Goal: Task Accomplishment & Management: Manage account settings

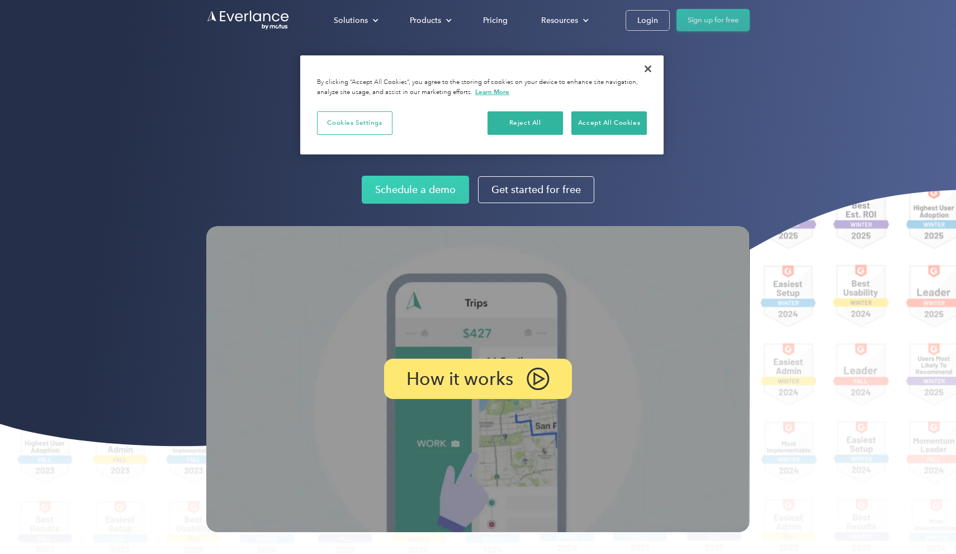
click at [703, 19] on link "Sign up for free" at bounding box center [713, 20] width 73 height 22
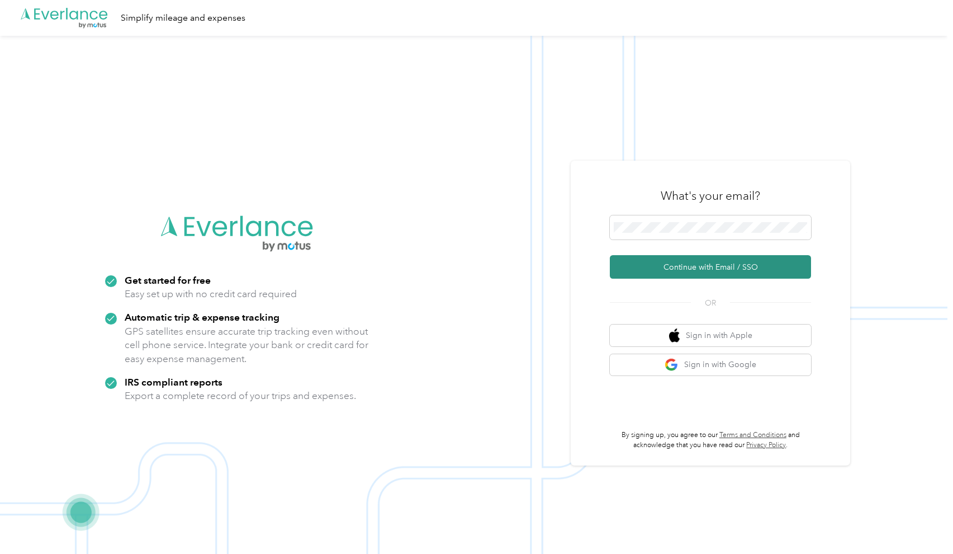
click at [716, 270] on button "Continue with Email / SSO" at bounding box center [710, 266] width 201 height 23
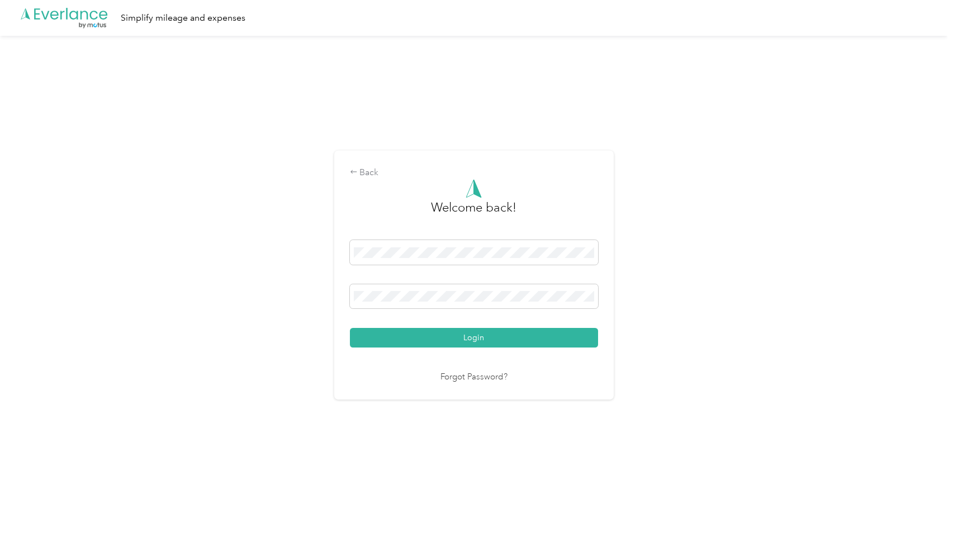
click at [476, 338] on button "Login" at bounding box center [474, 338] width 248 height 20
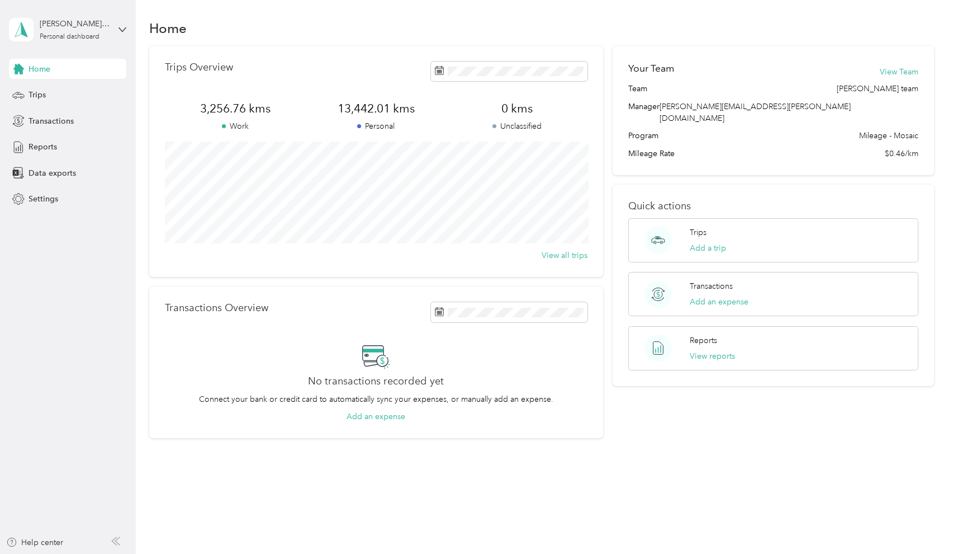
scroll to position [3, 0]
click at [52, 148] on span "Reports" at bounding box center [43, 147] width 29 height 12
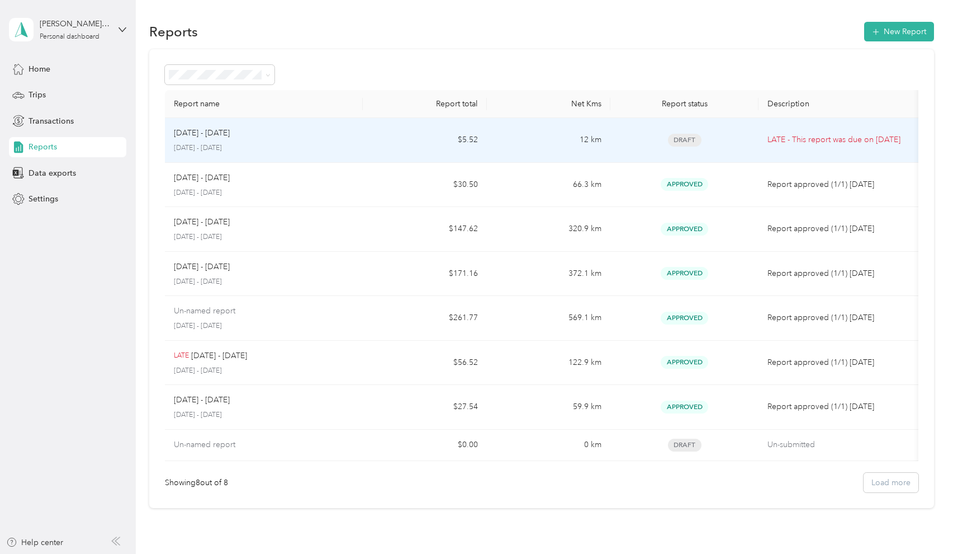
click at [375, 133] on td "$5.52" at bounding box center [425, 140] width 124 height 45
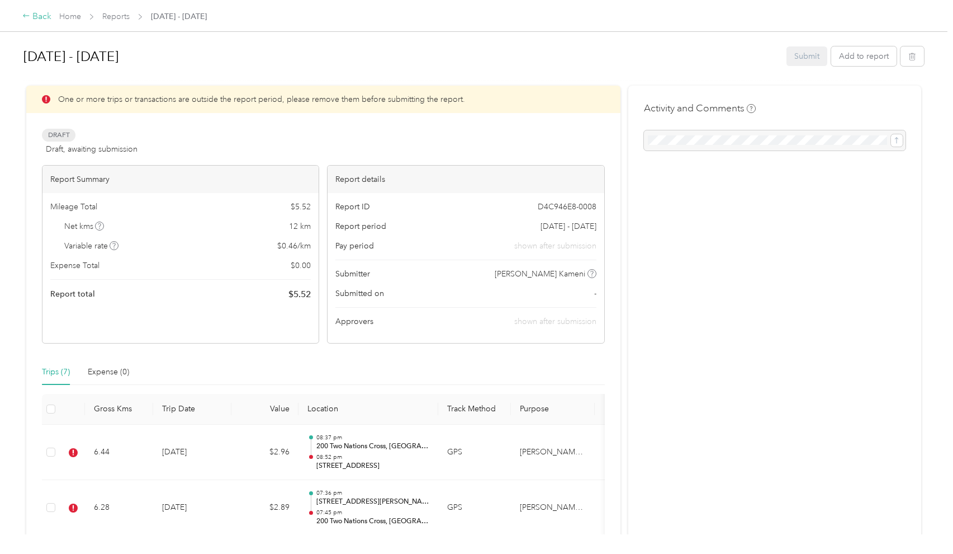
click at [41, 17] on div "Back" at bounding box center [36, 16] width 29 height 13
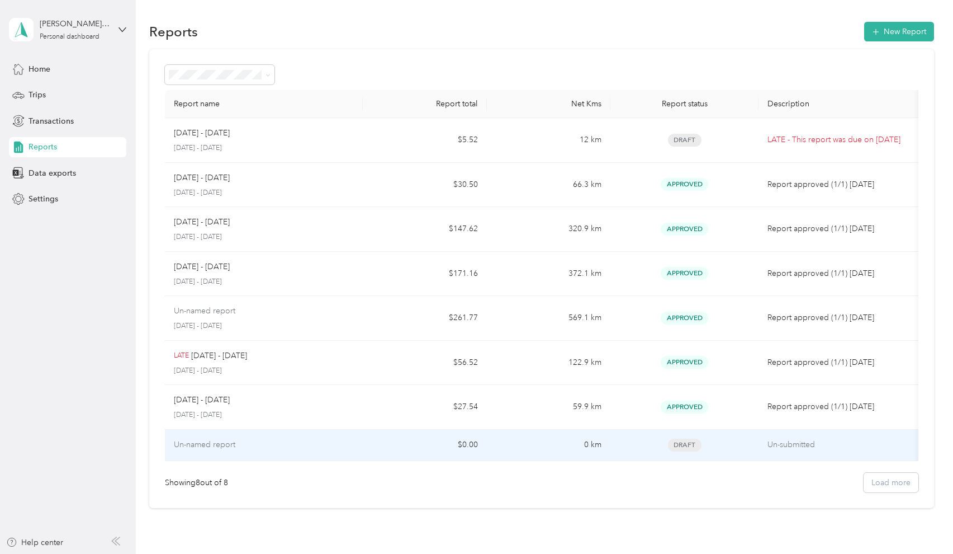
click at [242, 440] on div "Un-named report" at bounding box center [264, 444] width 180 height 12
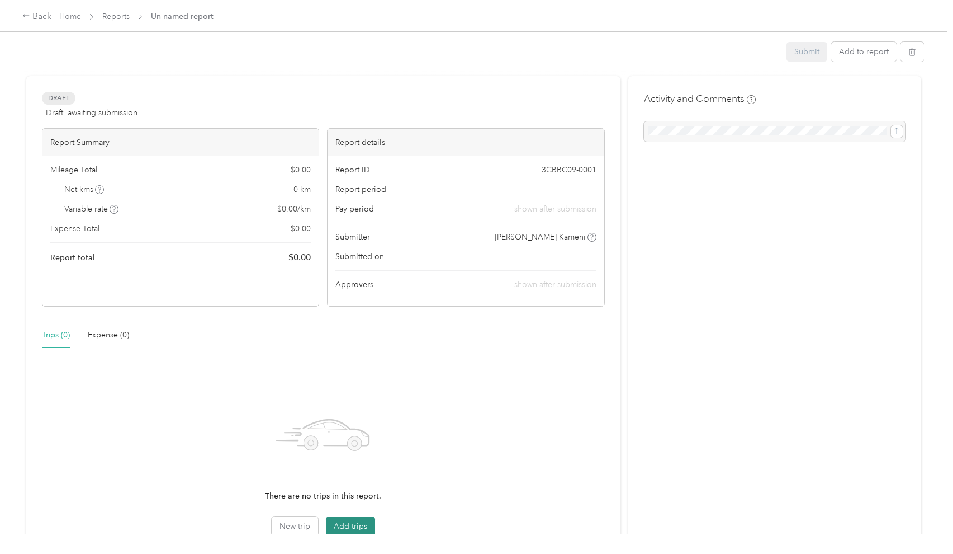
click at [354, 525] on button "Add trips" at bounding box center [350, 526] width 49 height 20
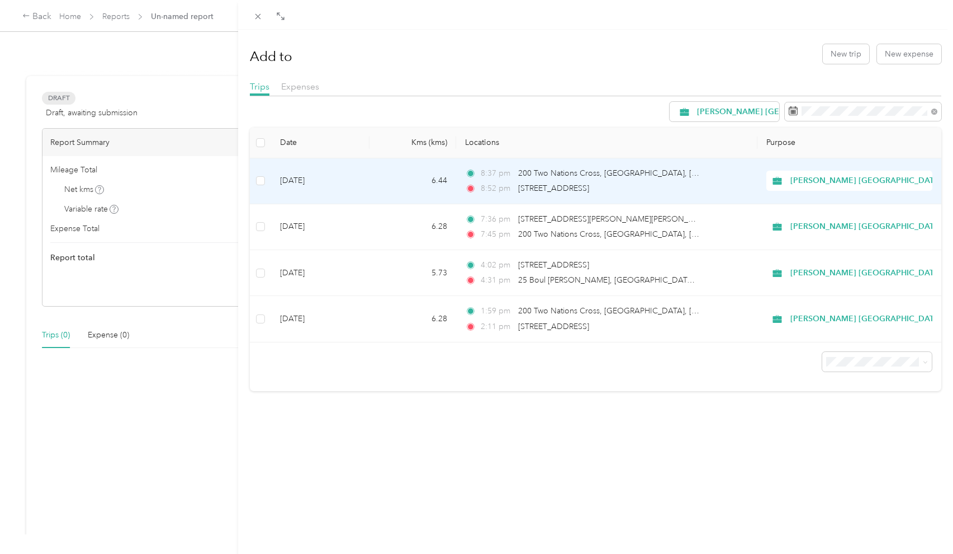
click at [911, 185] on span "[PERSON_NAME] [GEOGRAPHIC_DATA]" at bounding box center [867, 180] width 152 height 12
click at [693, 179] on div "8:37 pm 200 [GEOGRAPHIC_DATA], [GEOGRAPHIC_DATA], [GEOGRAPHIC_DATA], [GEOGRAPHI…" at bounding box center [582, 180] width 235 height 27
click at [533, 173] on span "200 Two Nations Cross, [GEOGRAPHIC_DATA], [GEOGRAPHIC_DATA], [GEOGRAPHIC_DATA]" at bounding box center [686, 173] width 337 height 10
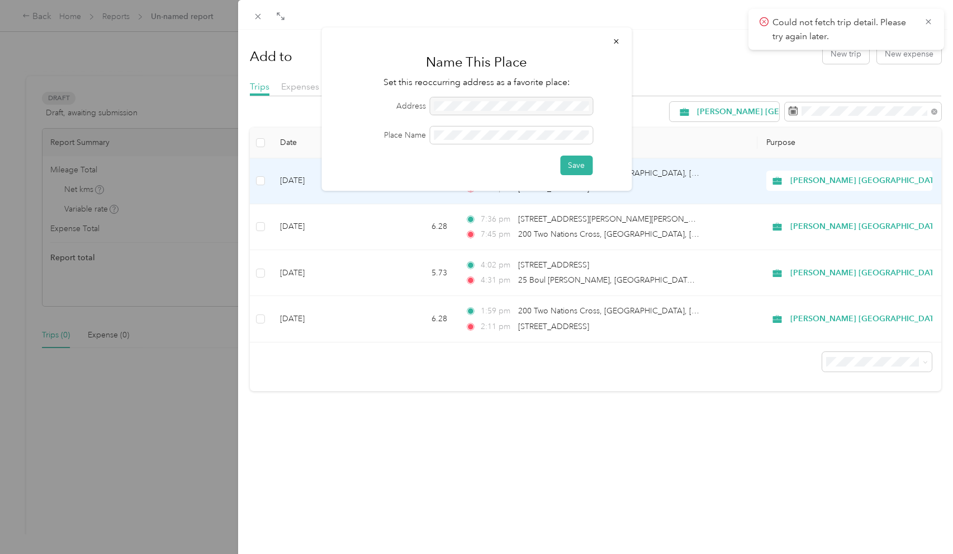
click at [363, 200] on td "Oct 2, 2025" at bounding box center [320, 181] width 98 height 46
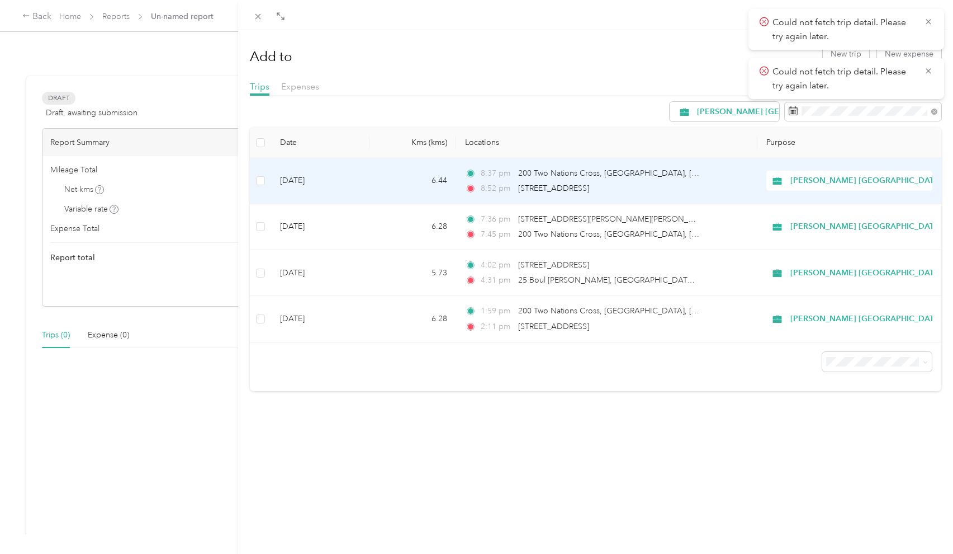
click at [339, 172] on td "Oct 2, 2025" at bounding box center [320, 181] width 98 height 46
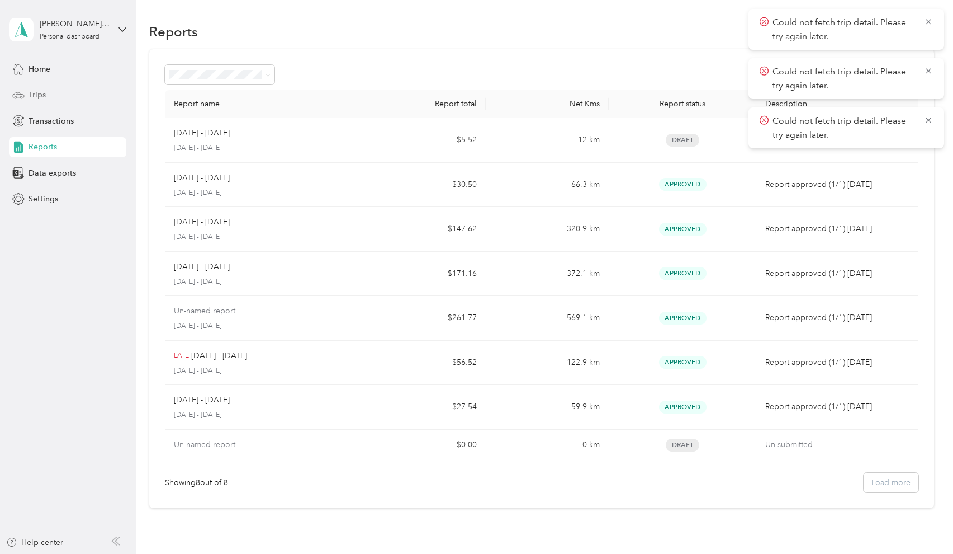
click at [41, 92] on span "Trips" at bounding box center [37, 95] width 17 height 12
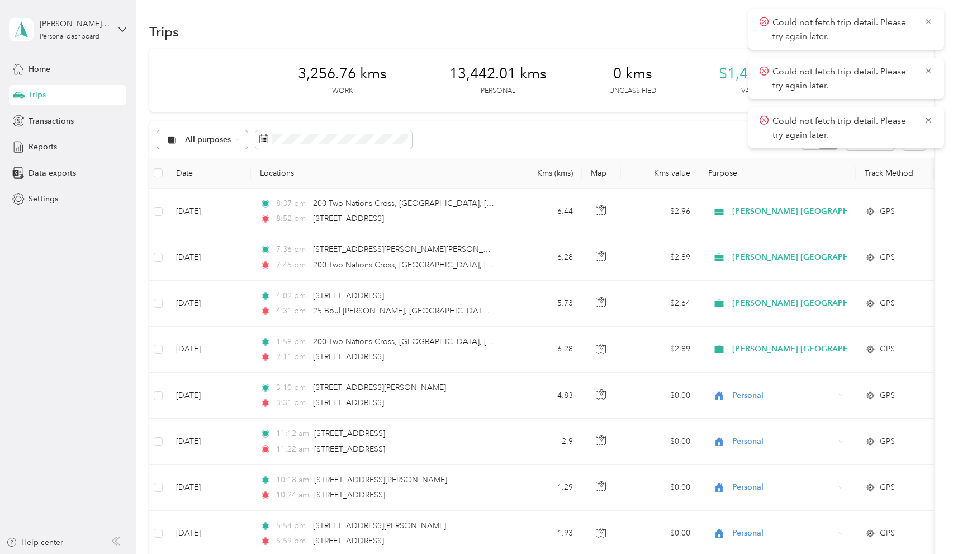
click at [233, 134] on div "All purposes" at bounding box center [202, 139] width 91 height 19
click at [218, 202] on span "Acosta Canada" at bounding box center [261, 198] width 152 height 12
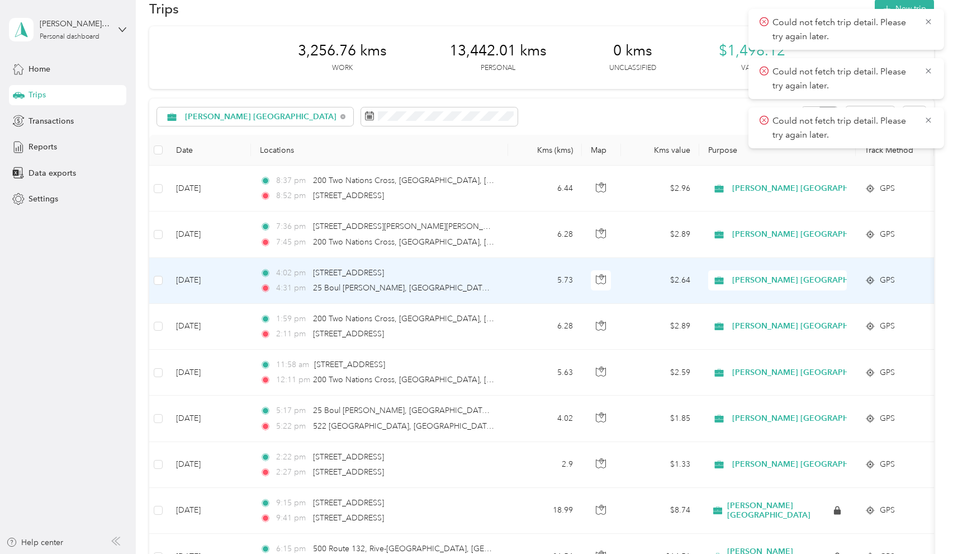
scroll to position [24, 0]
click at [874, 279] on circle at bounding box center [871, 279] width 6 height 6
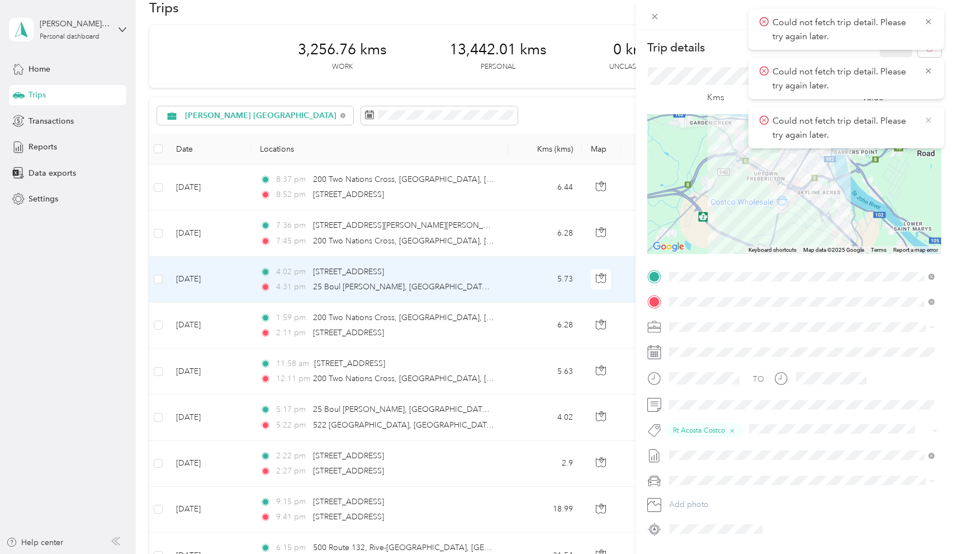
click at [930, 118] on icon at bounding box center [928, 120] width 9 height 10
click at [931, 69] on icon at bounding box center [928, 71] width 9 height 10
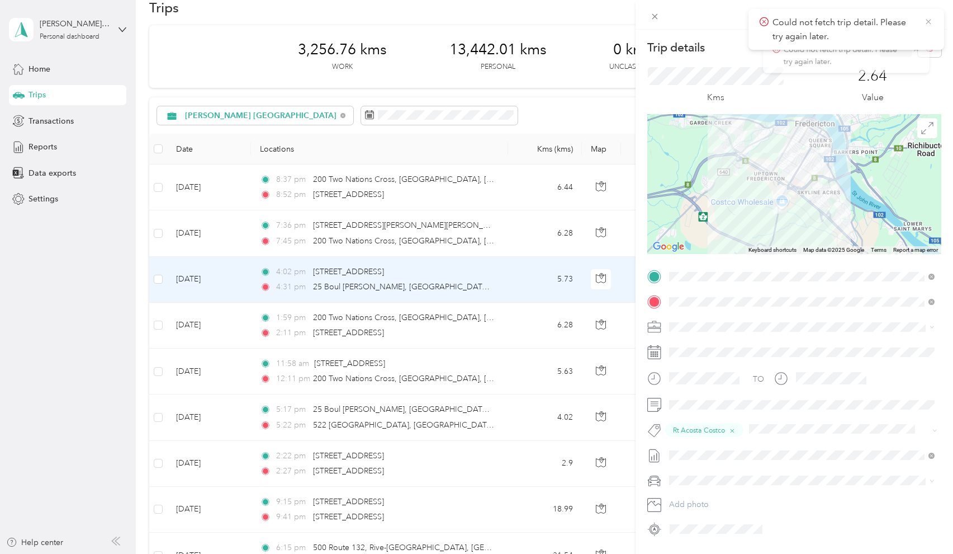
click at [929, 19] on icon at bounding box center [928, 22] width 9 height 10
click at [567, 99] on div "Trip details Save This trip cannot be edited because it is either under review,…" at bounding box center [476, 277] width 953 height 554
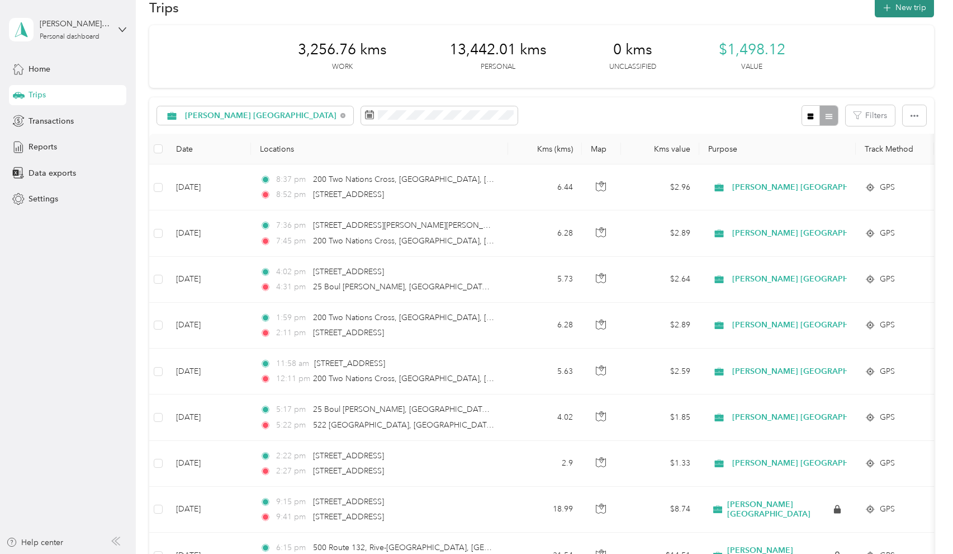
click at [897, 10] on button "New trip" at bounding box center [904, 8] width 59 height 20
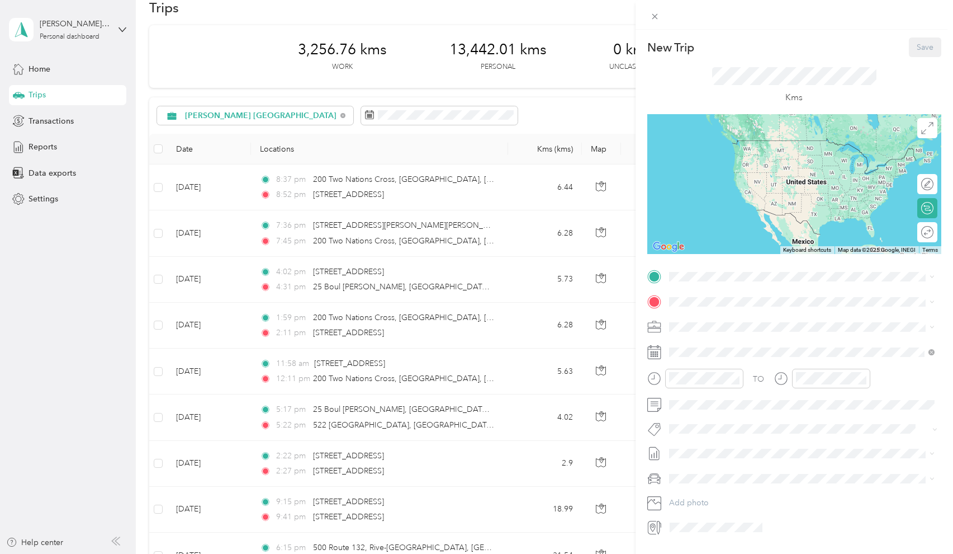
drag, startPoint x: 315, startPoint y: 315, endPoint x: 395, endPoint y: 320, distance: 80.6
click at [395, 320] on div "New Trip Save This trip cannot be edited because it is either under review, app…" at bounding box center [476, 277] width 953 height 554
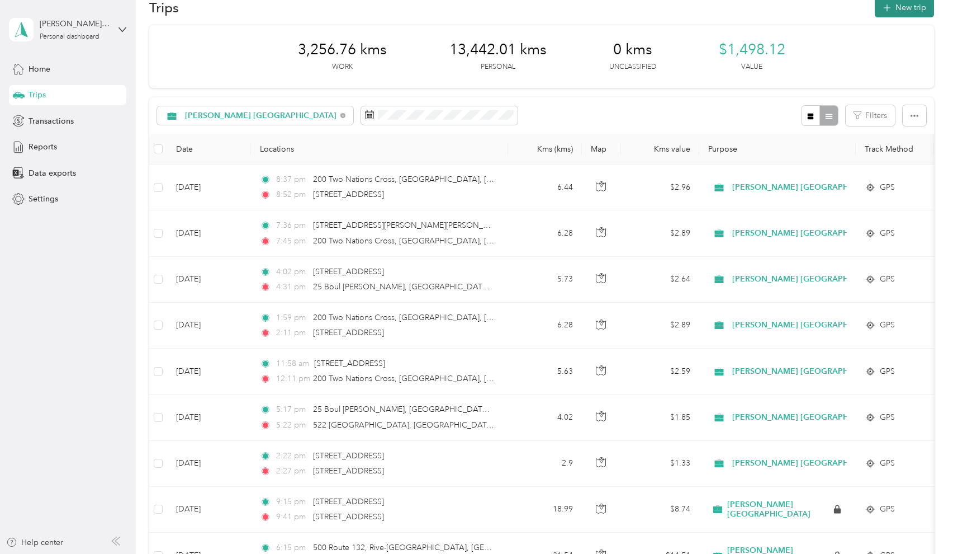
click at [906, 8] on button "New trip" at bounding box center [904, 8] width 59 height 20
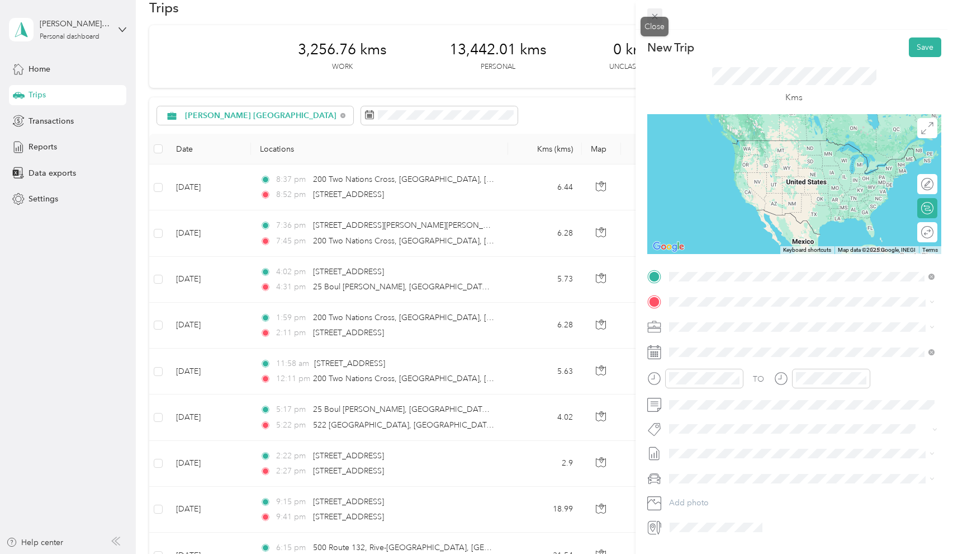
click at [656, 18] on icon at bounding box center [655, 17] width 6 height 6
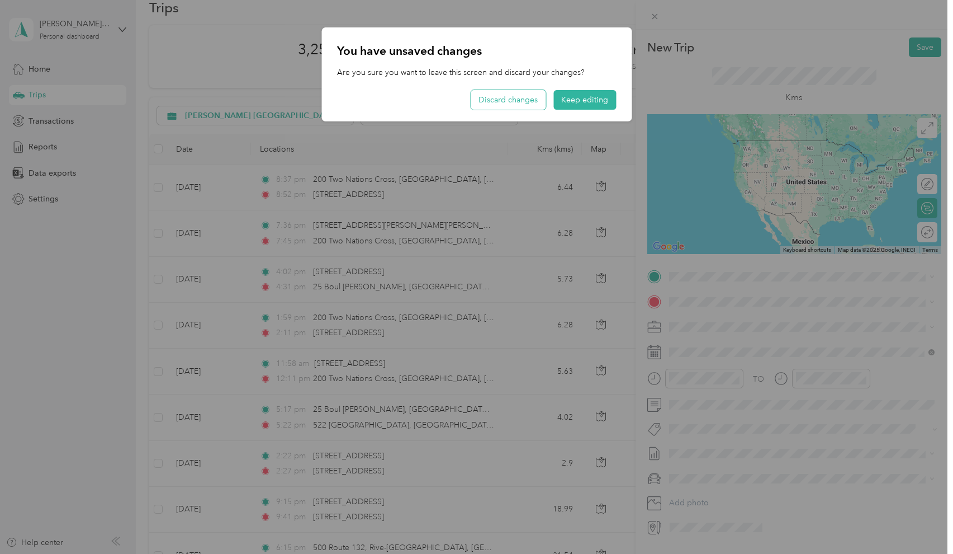
click at [539, 95] on button "Discard changes" at bounding box center [508, 100] width 75 height 20
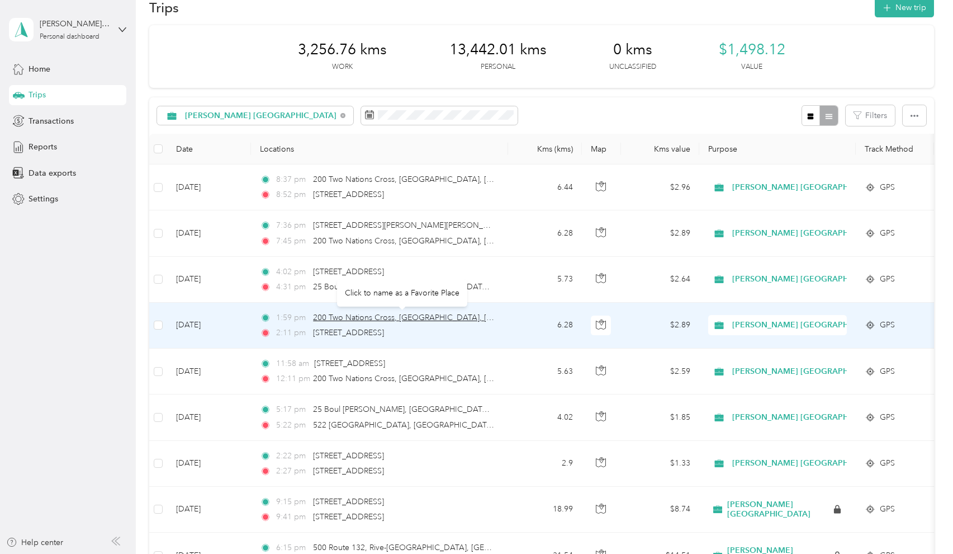
click at [461, 315] on span "200 Two Nations Cross, Marysville, Fredericton, NB" at bounding box center [481, 318] width 337 height 10
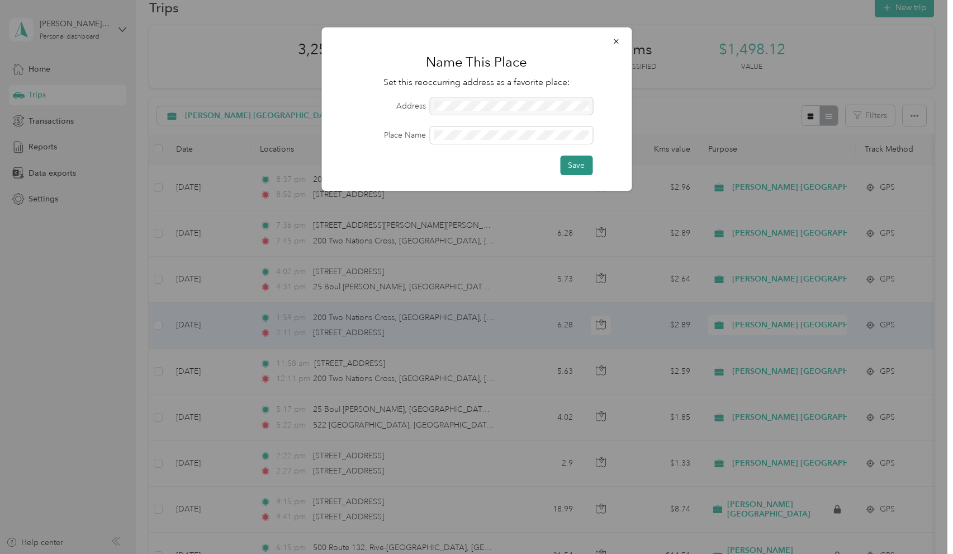
click at [589, 163] on button "Save" at bounding box center [576, 165] width 32 height 20
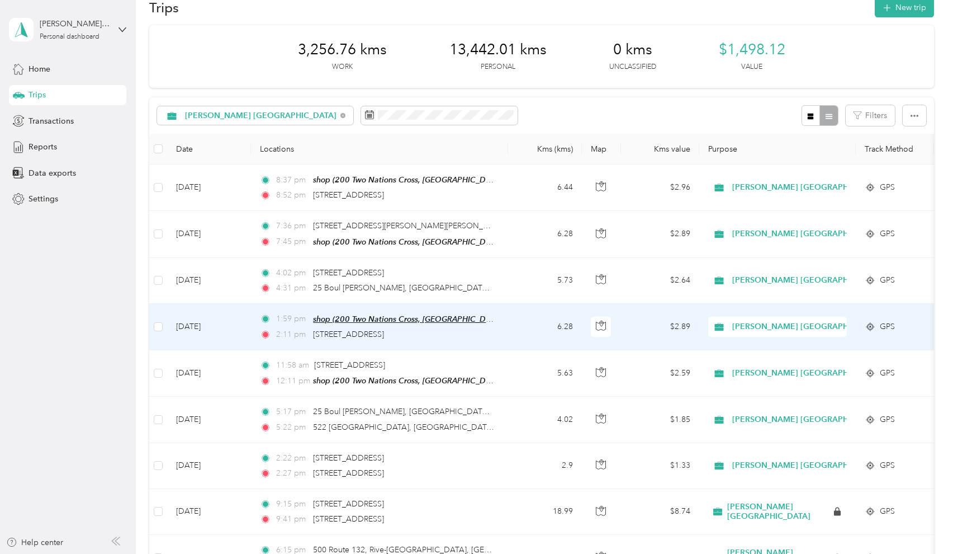
click at [384, 318] on span "shop (200 Two Nations Cross, Fredericton, NB)" at bounding box center [449, 319] width 273 height 10
click at [357, 288] on button "Edit Place" at bounding box center [348, 289] width 64 height 20
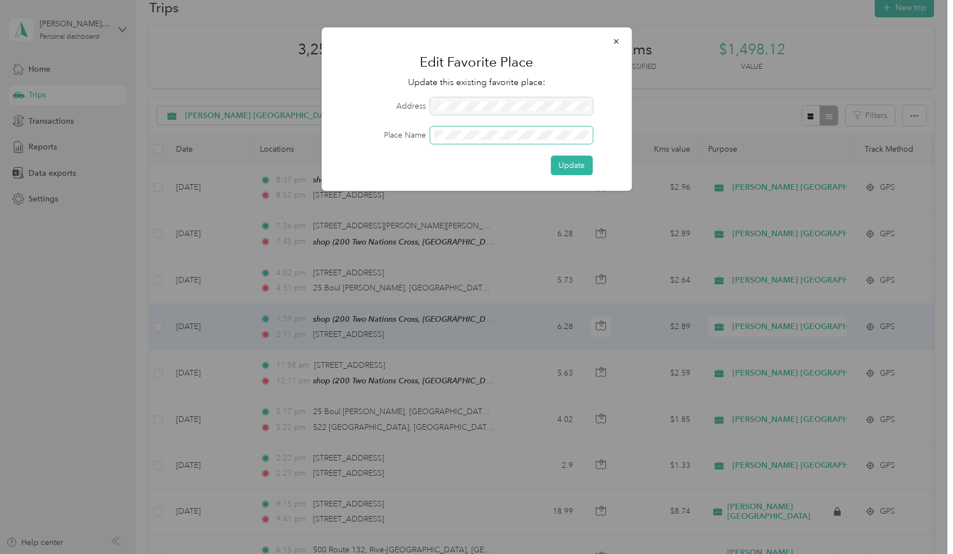
click at [455, 129] on span at bounding box center [511, 134] width 163 height 17
click at [568, 163] on button "Update" at bounding box center [572, 165] width 42 height 20
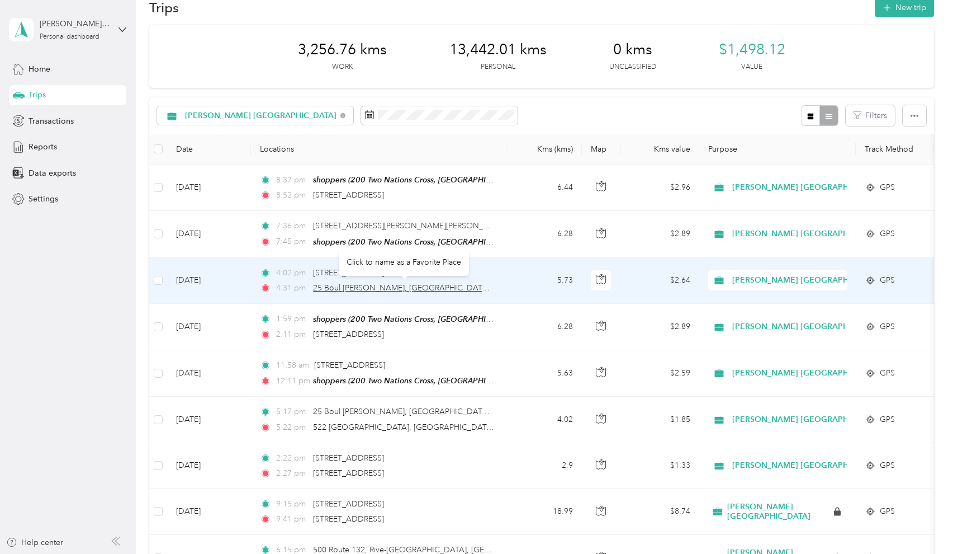
click at [384, 289] on span "25 Boul Wayne Squibb, Skyline Acres-Southwood Park, Fredericton, NB" at bounding box center [527, 288] width 429 height 10
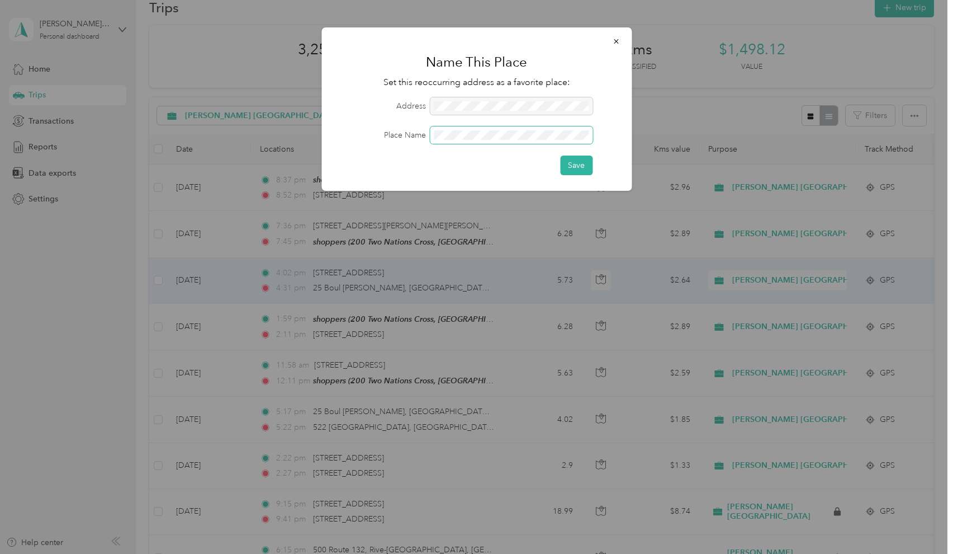
click at [479, 139] on span at bounding box center [511, 134] width 163 height 17
drag, startPoint x: 485, startPoint y: 141, endPoint x: 445, endPoint y: 153, distance: 41.9
click at [445, 153] on form "Address Place Name Save" at bounding box center [476, 136] width 279 height 78
click at [586, 164] on button "Save" at bounding box center [576, 165] width 32 height 20
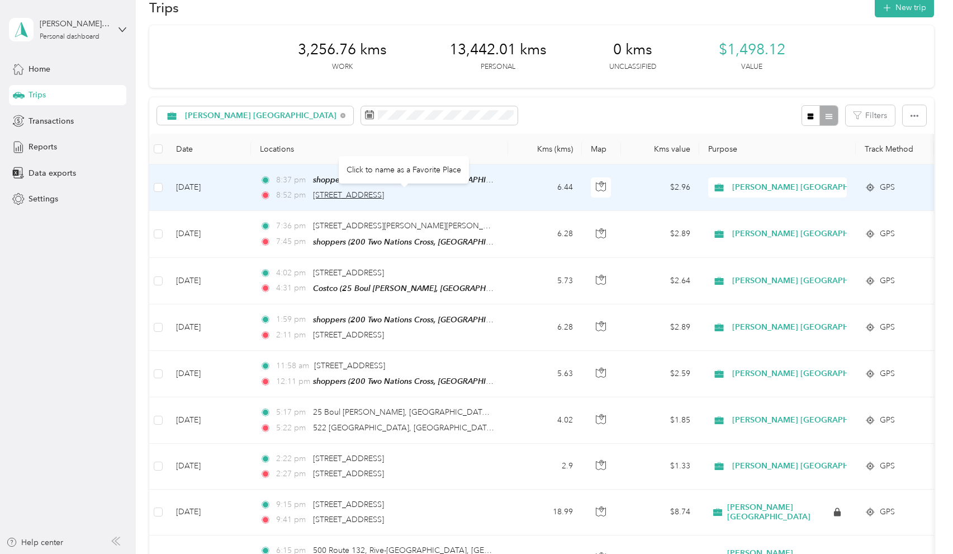
click at [356, 196] on span "532 Tweedsmuir St, Fredericton Sud, Fredericton, NB" at bounding box center [348, 195] width 71 height 10
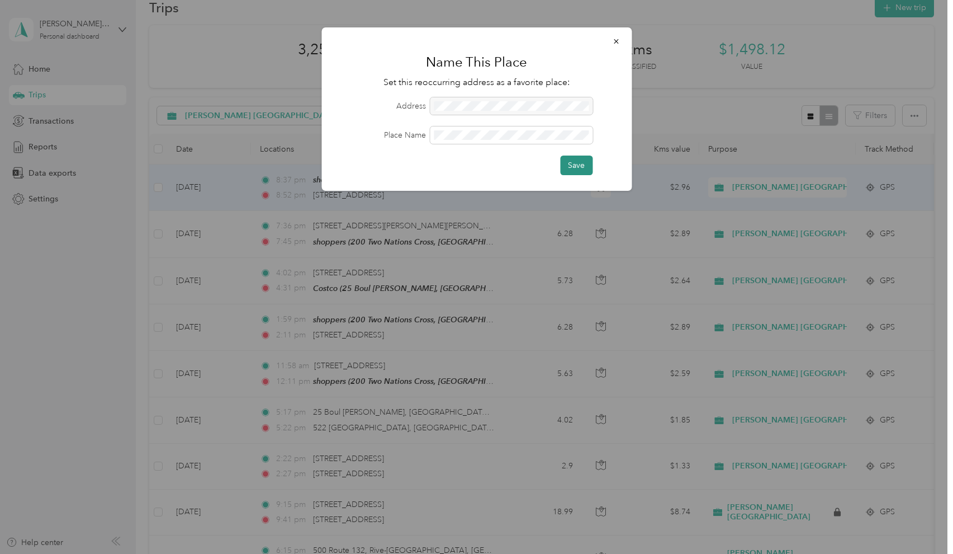
click at [580, 166] on button "Save" at bounding box center [576, 165] width 32 height 20
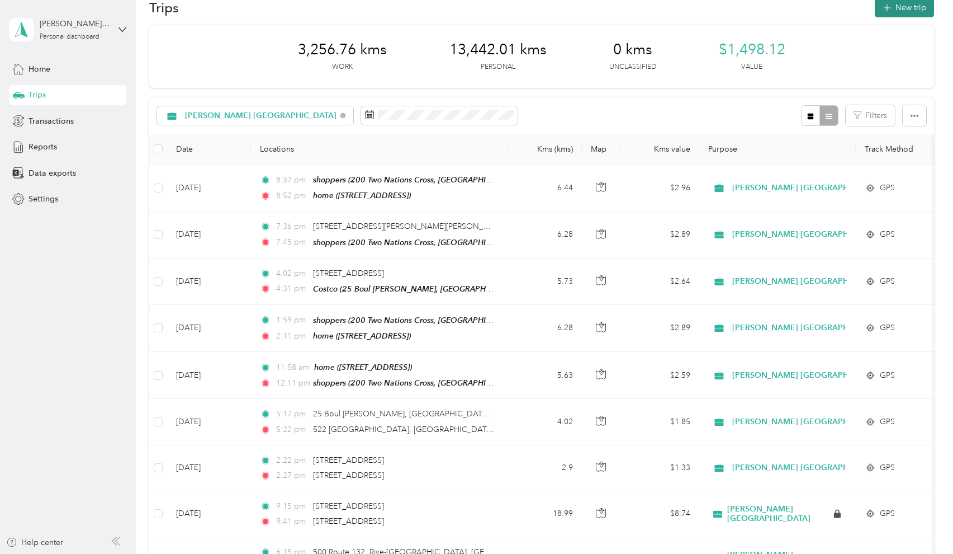
click at [904, 13] on button "New trip" at bounding box center [904, 8] width 59 height 20
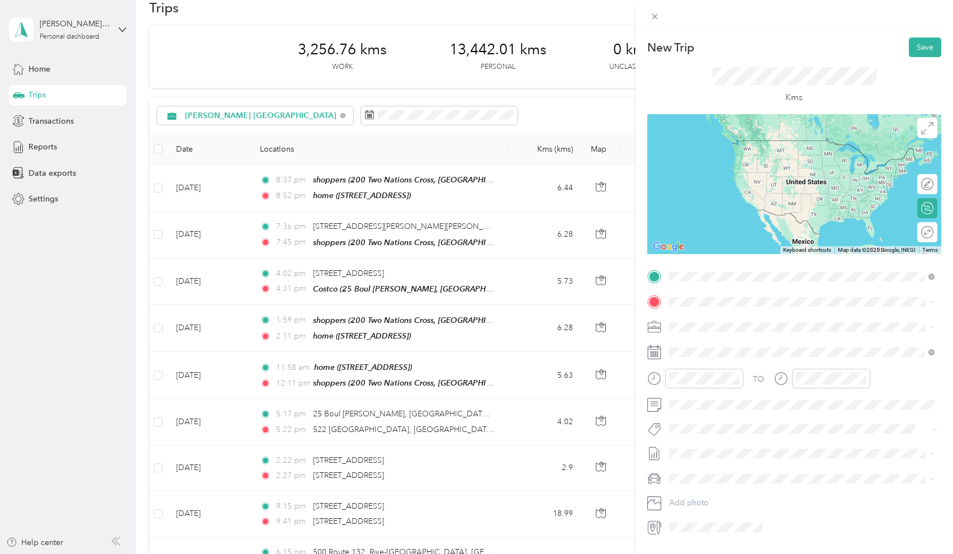
click at [735, 330] on span "532 Tweedsmuir St, E3B 4C1, Fredericton, NB, Canada" at bounding box center [725, 333] width 71 height 10
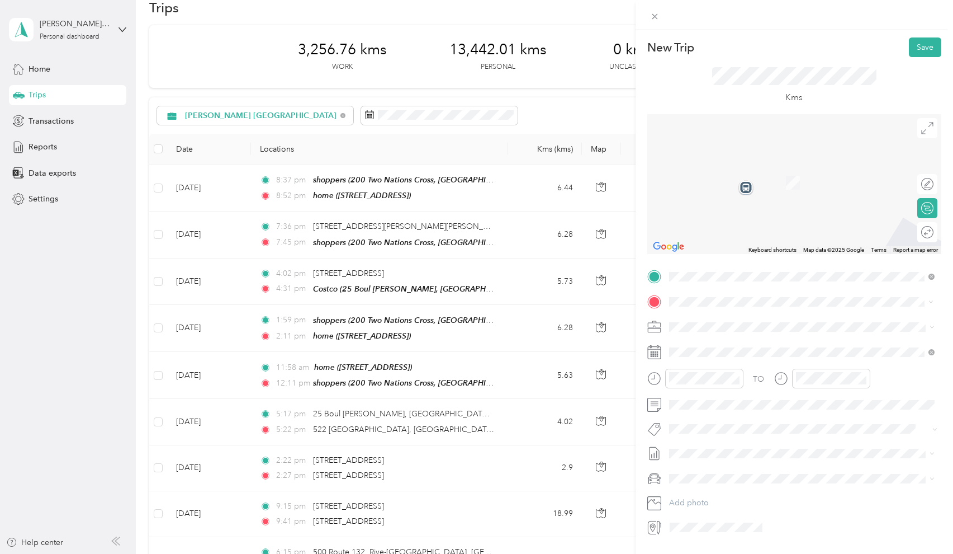
click at [720, 354] on span "200 Two Nations Cross, E3A 0H2, Fredericton, NB, Canada" at bounding box center [725, 358] width 71 height 10
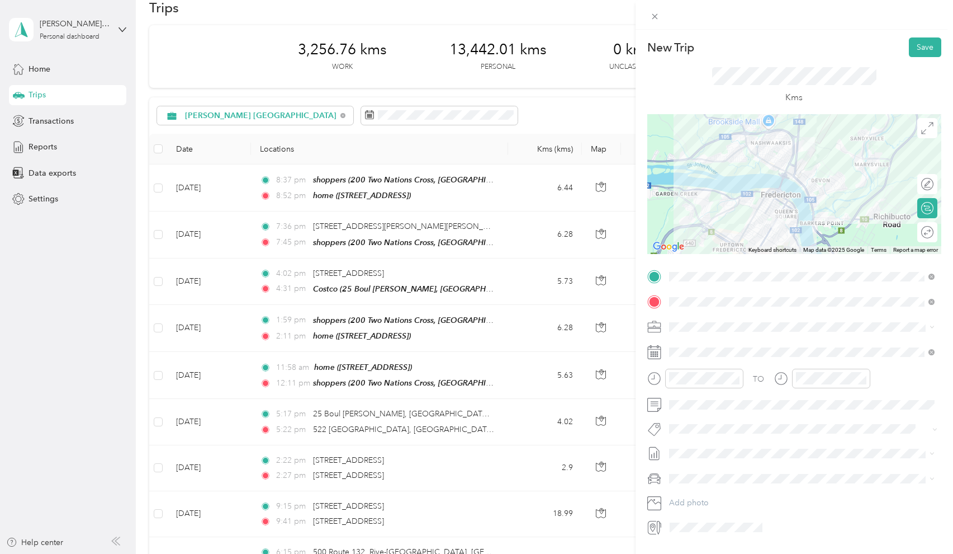
click at [655, 352] on rect at bounding box center [656, 352] width 2 height 2
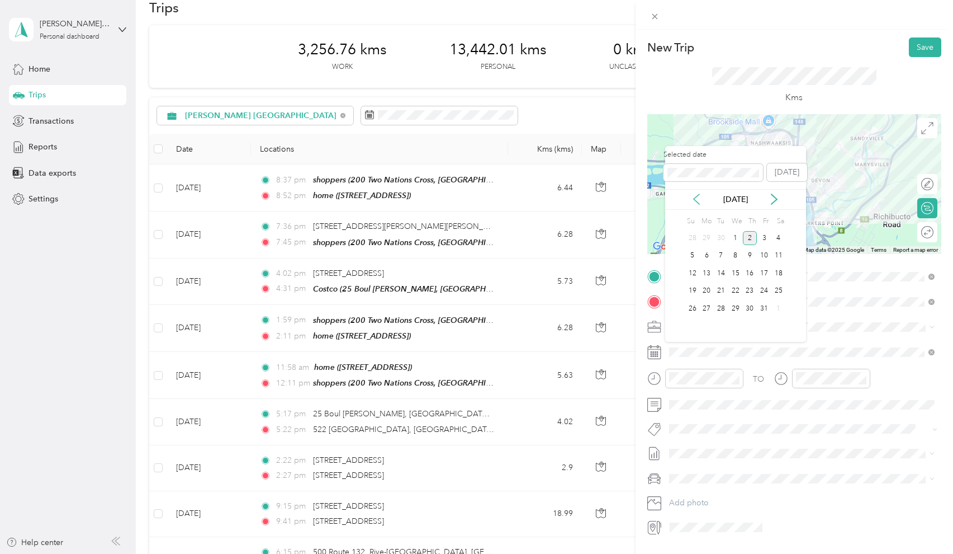
click at [698, 203] on icon at bounding box center [697, 199] width 6 height 10
click at [709, 305] on div "29" at bounding box center [707, 308] width 15 height 14
click at [697, 290] on div "21" at bounding box center [693, 291] width 15 height 14
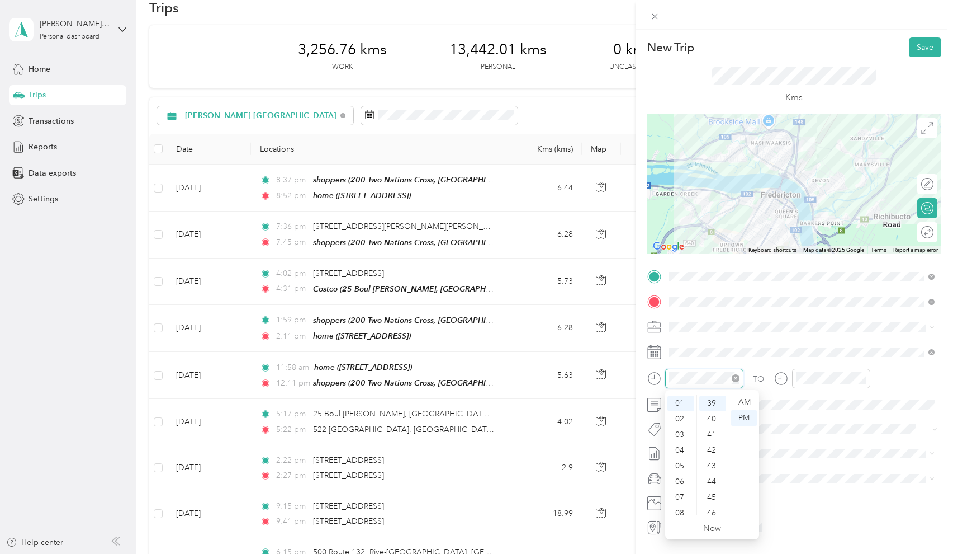
scroll to position [609, 0]
click at [678, 447] on div "04" at bounding box center [681, 450] width 27 height 16
click at [713, 468] on div "10" at bounding box center [713, 469] width 27 height 16
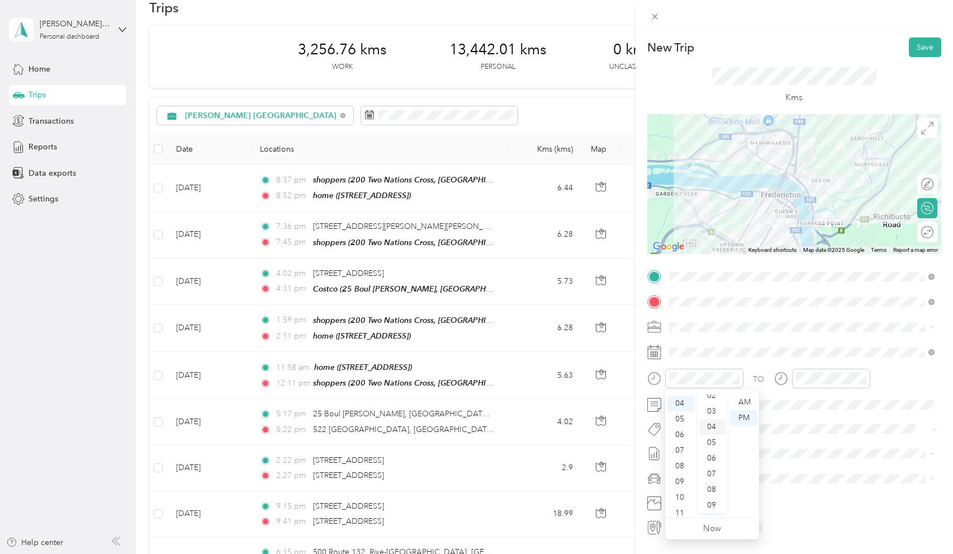
click at [712, 422] on div "04" at bounding box center [713, 427] width 27 height 16
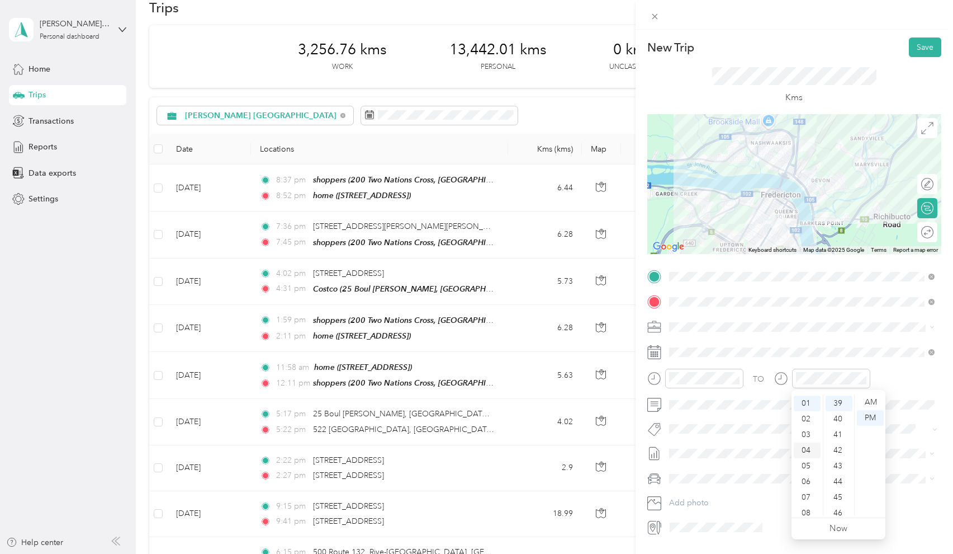
click at [805, 448] on div "04" at bounding box center [807, 450] width 27 height 16
click at [838, 456] on div "15" at bounding box center [839, 458] width 27 height 16
click at [880, 339] on div "TO Add photo" at bounding box center [795, 402] width 294 height 268
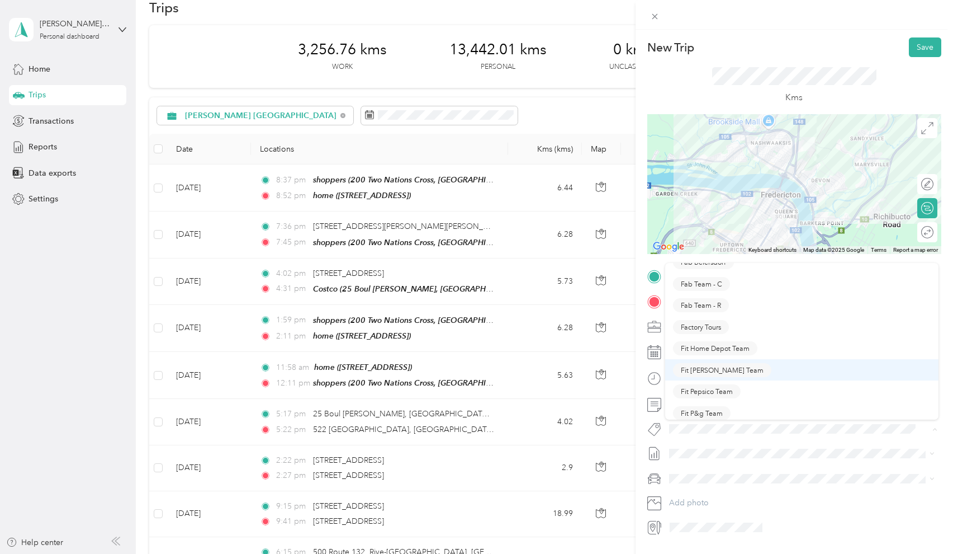
scroll to position [228, 0]
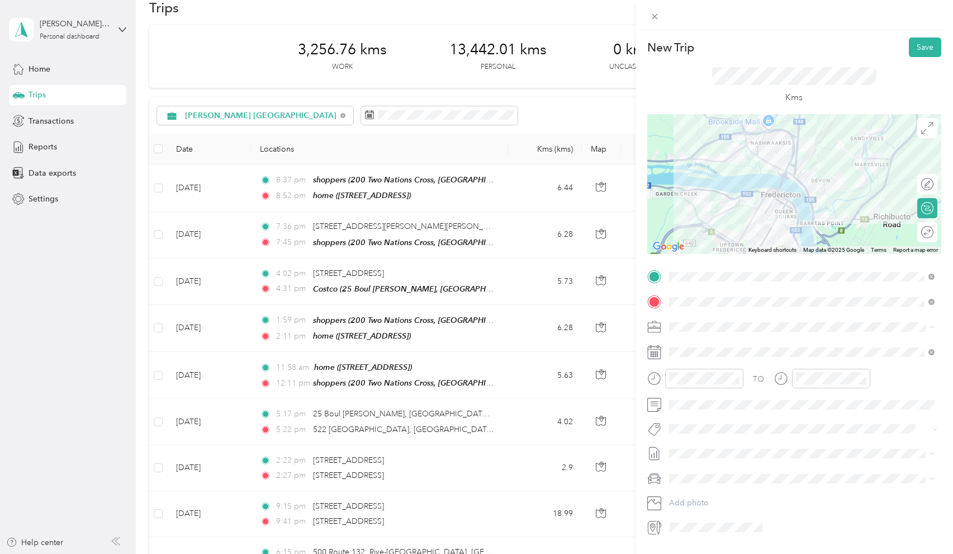
click at [711, 303] on button "Fab Team - R" at bounding box center [701, 304] width 56 height 14
click at [715, 484] on li "Sep 1 - 30, 2025 Draft" at bounding box center [801, 491] width 273 height 18
click at [714, 493] on li "Honda Civic" at bounding box center [801, 499] width 273 height 20
click at [920, 44] on button "Save" at bounding box center [925, 47] width 32 height 20
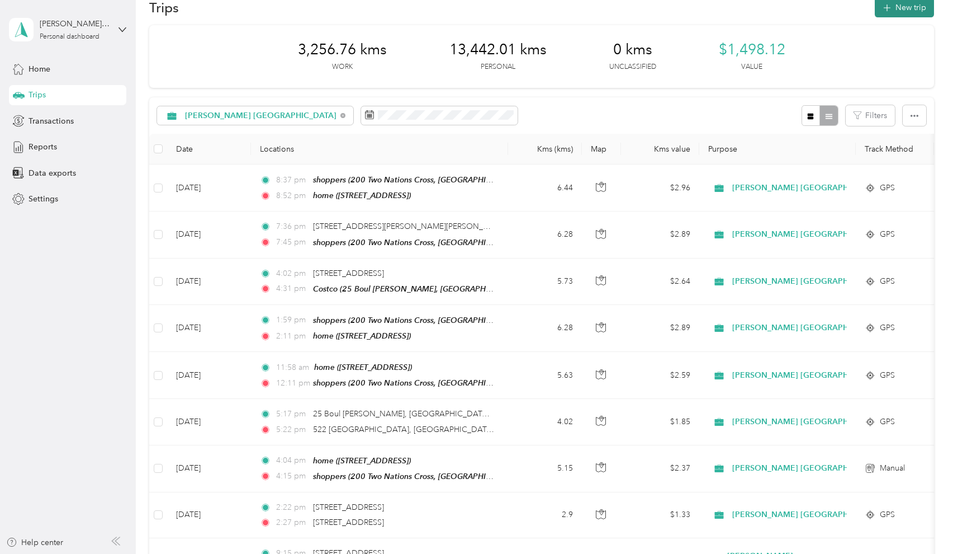
click at [910, 6] on button "New trip" at bounding box center [904, 8] width 59 height 20
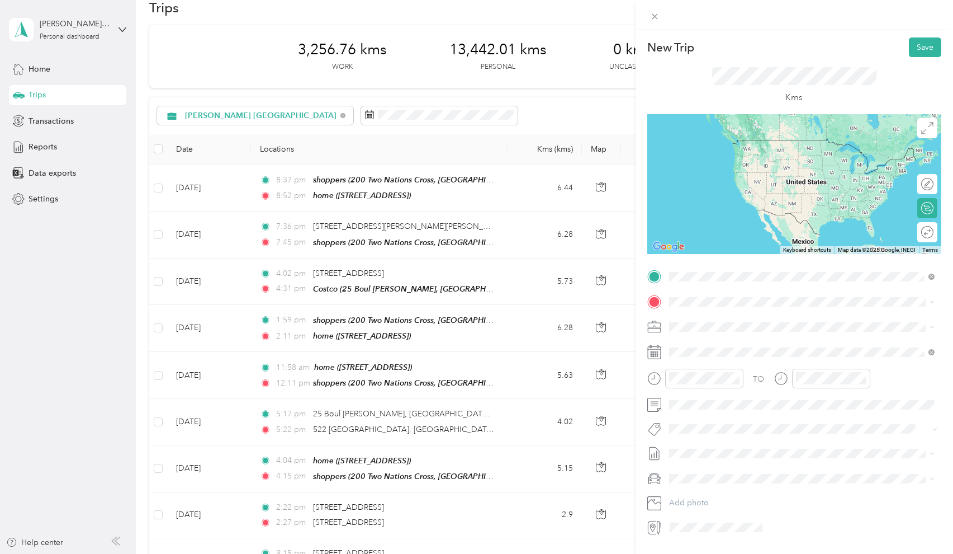
click at [717, 322] on span "1339 Rue Regent Street Fredericton, New Brunswick E3C 1A2, Canada" at bounding box center [725, 316] width 71 height 10
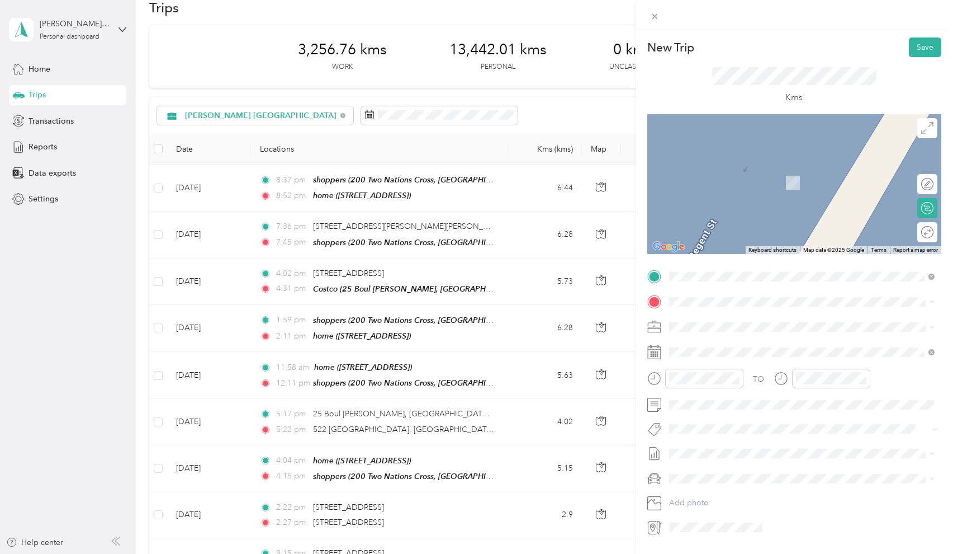
click at [726, 392] on span "25 Boul Wayne Squibb, E3C 0G8, Fredericton, NB, Canada" at bounding box center [756, 394] width 133 height 10
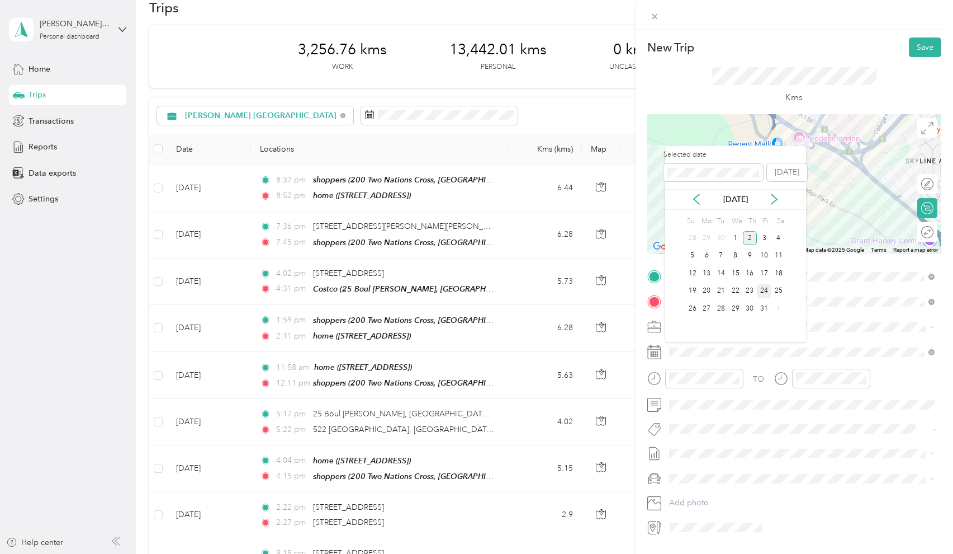
click at [767, 289] on div "24" at bounding box center [764, 291] width 15 height 14
click at [695, 203] on icon at bounding box center [696, 198] width 11 height 11
click at [765, 291] on div "26" at bounding box center [764, 291] width 15 height 14
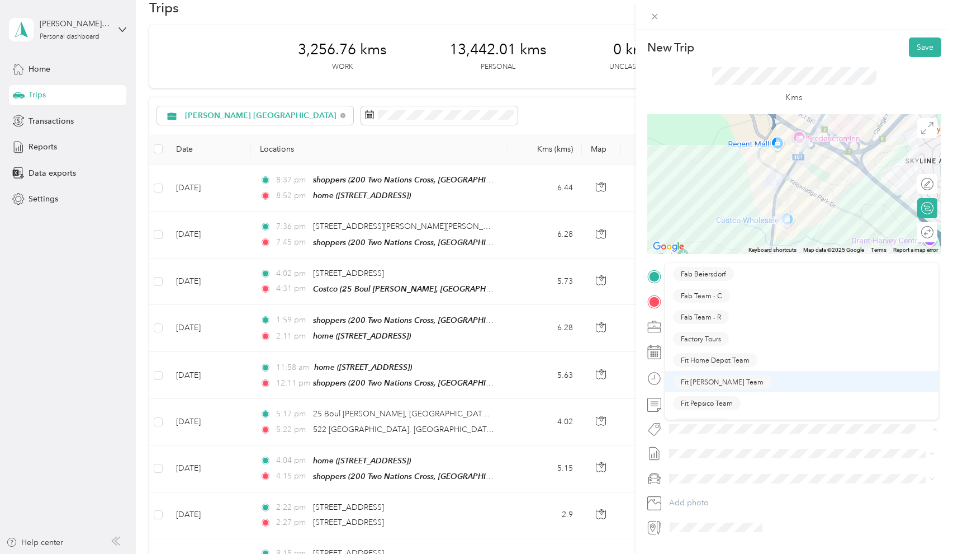
scroll to position [214, 0]
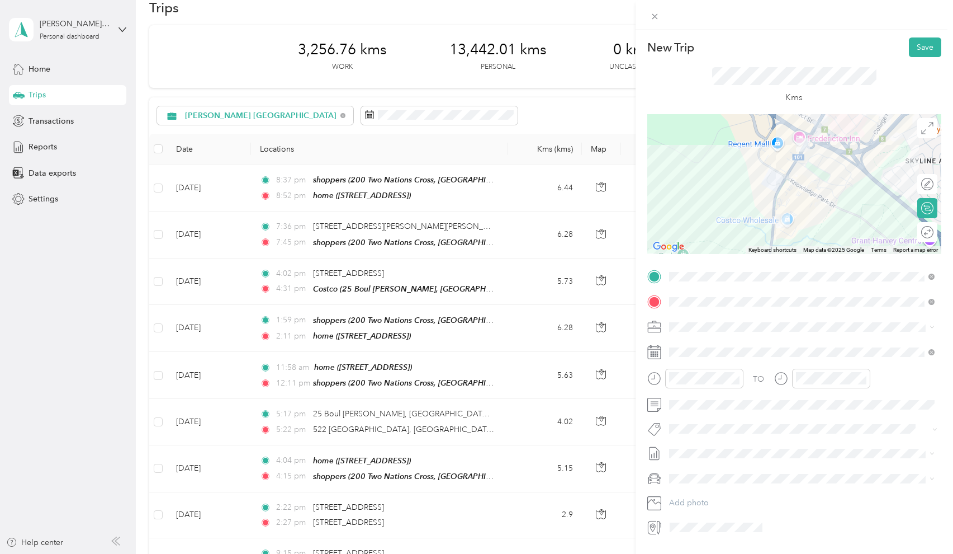
click at [715, 315] on span "Fab Team - R" at bounding box center [701, 316] width 40 height 10
click at [704, 491] on span "Sep 1 - 30, 2025" at bounding box center [697, 491] width 56 height 12
click at [705, 498] on span "Honda Civic" at bounding box center [694, 499] width 43 height 10
click at [838, 499] on div "55" at bounding box center [839, 496] width 27 height 16
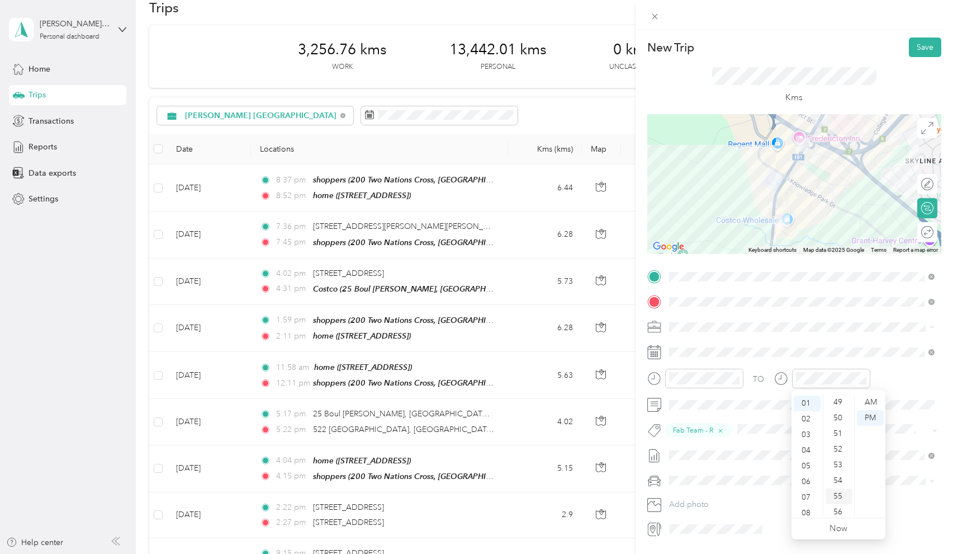
scroll to position [819, 0]
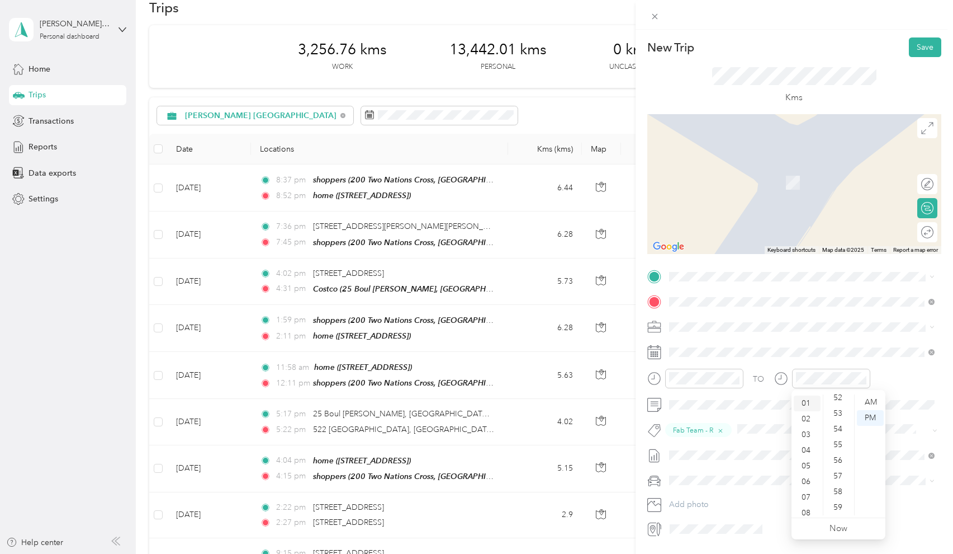
click at [804, 404] on div "01" at bounding box center [807, 403] width 27 height 16
click at [801, 400] on div "01" at bounding box center [807, 403] width 27 height 16
click at [874, 402] on div "AM" at bounding box center [870, 402] width 27 height 16
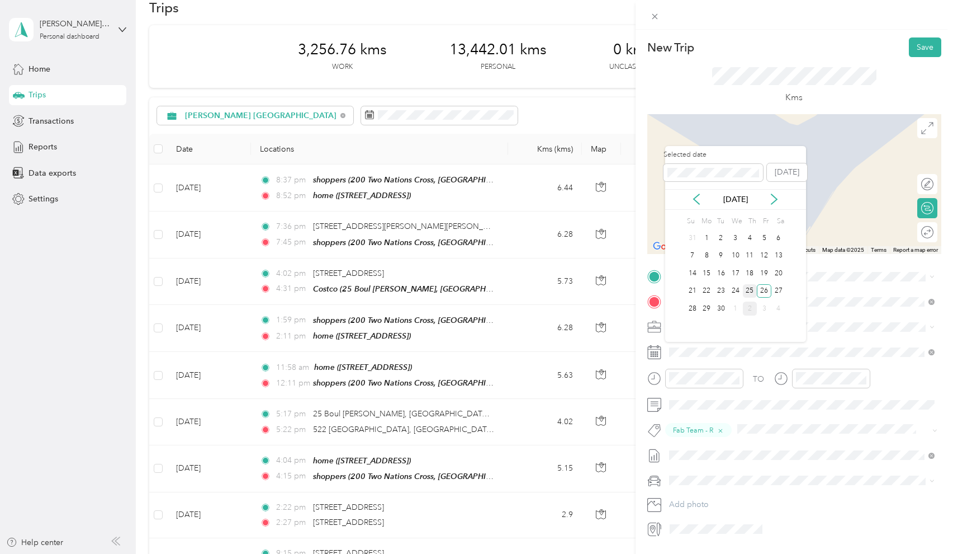
click at [750, 289] on div "25" at bounding box center [750, 291] width 15 height 14
click at [766, 289] on div "26" at bounding box center [764, 291] width 15 height 14
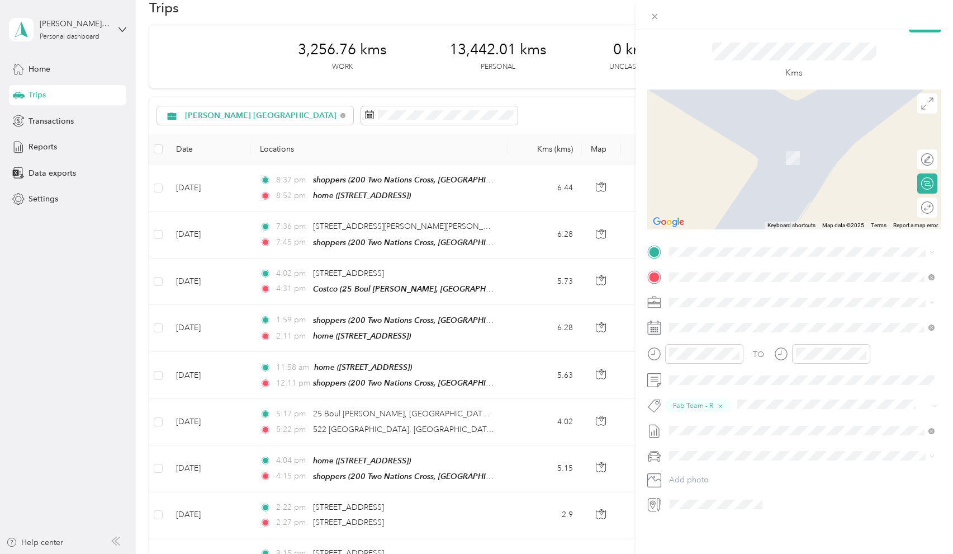
scroll to position [27, 0]
click at [715, 303] on span "532 Tweedsmuir St, E3B 4C1, Fredericton, NB, Canada" at bounding box center [725, 306] width 71 height 10
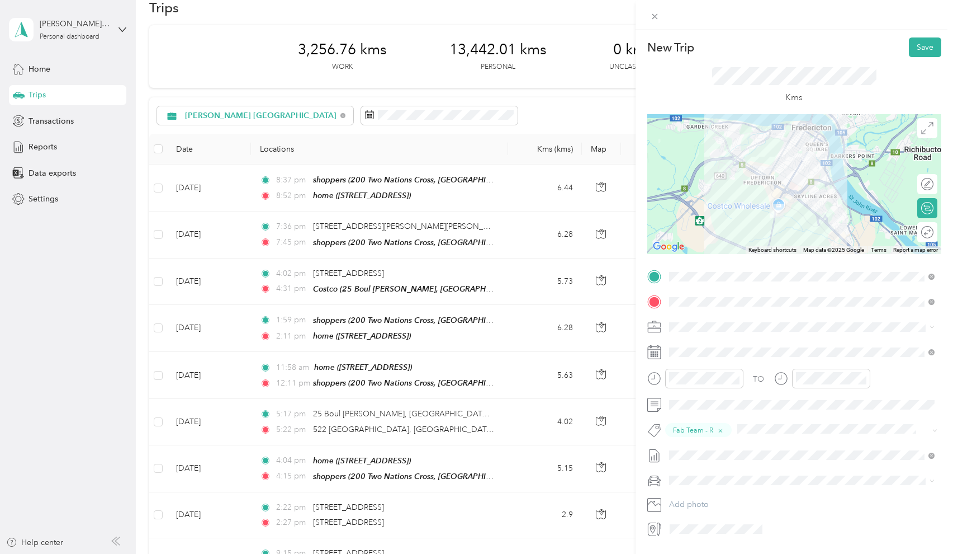
scroll to position [0, 0]
click at [918, 44] on button "Save" at bounding box center [925, 47] width 32 height 20
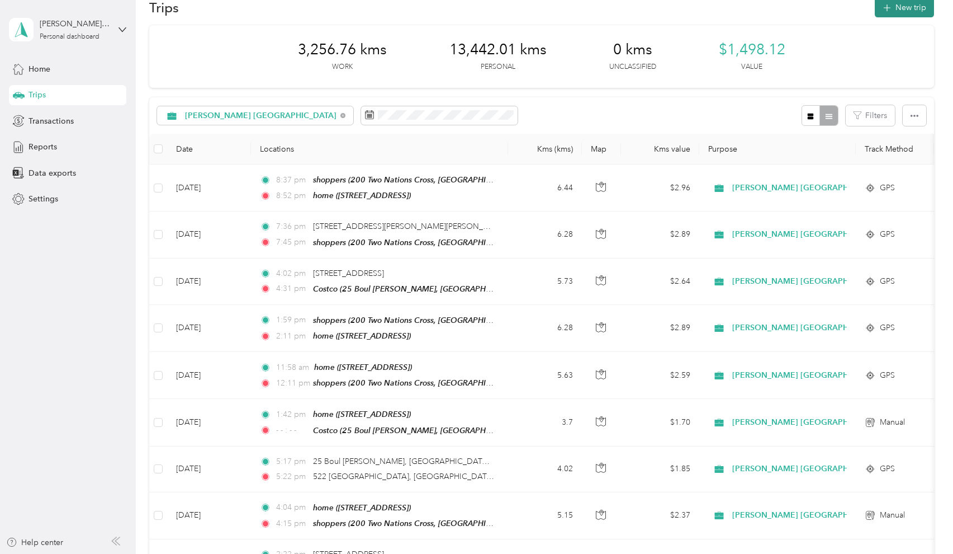
click at [910, 7] on button "New trip" at bounding box center [904, 8] width 59 height 20
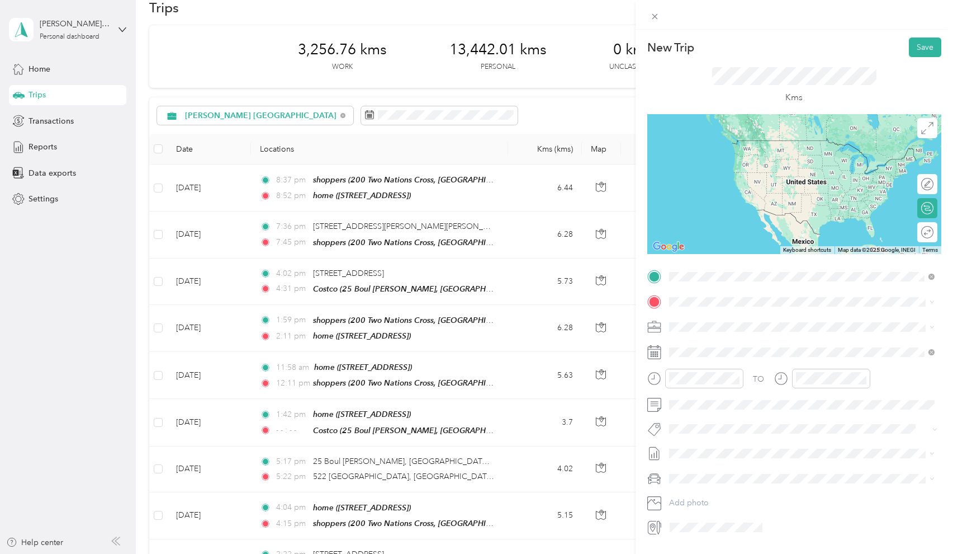
click at [721, 322] on div "home 532 Tweedsmuir St, E3B 4C1, Fredericton, NB, Canada" at bounding box center [725, 326] width 71 height 23
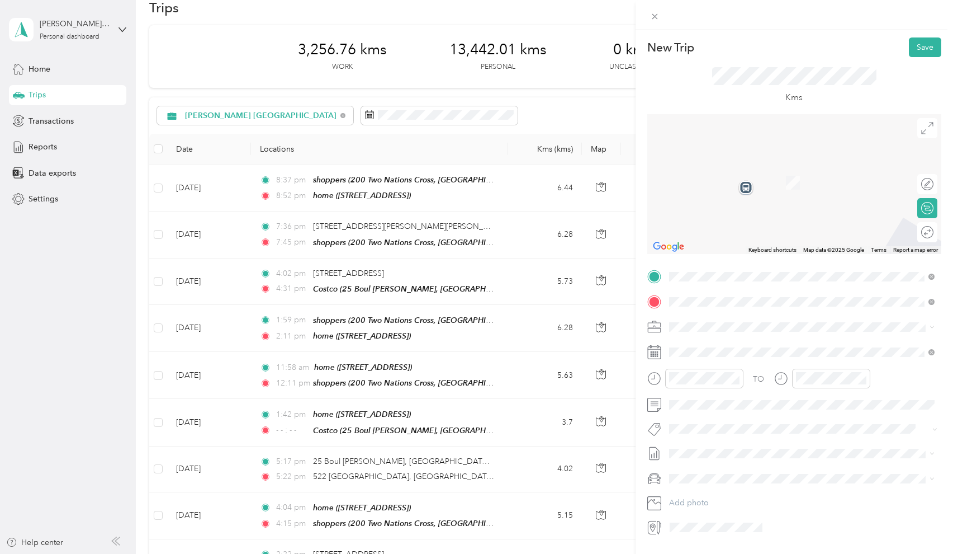
drag, startPoint x: 719, startPoint y: 308, endPoint x: 726, endPoint y: 348, distance: 41.0
click at [726, 348] on div "shoppers" at bounding box center [725, 346] width 71 height 10
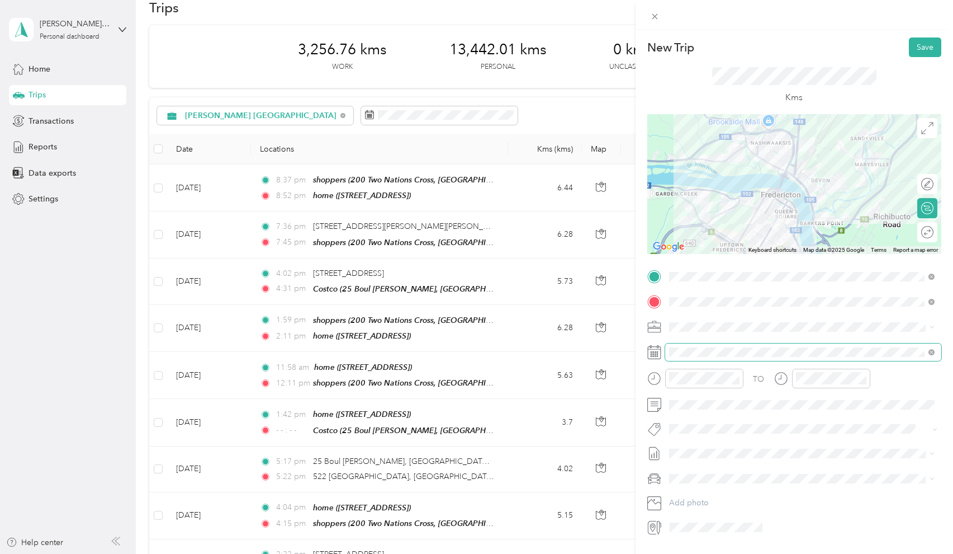
click at [689, 346] on span at bounding box center [803, 351] width 276 height 17
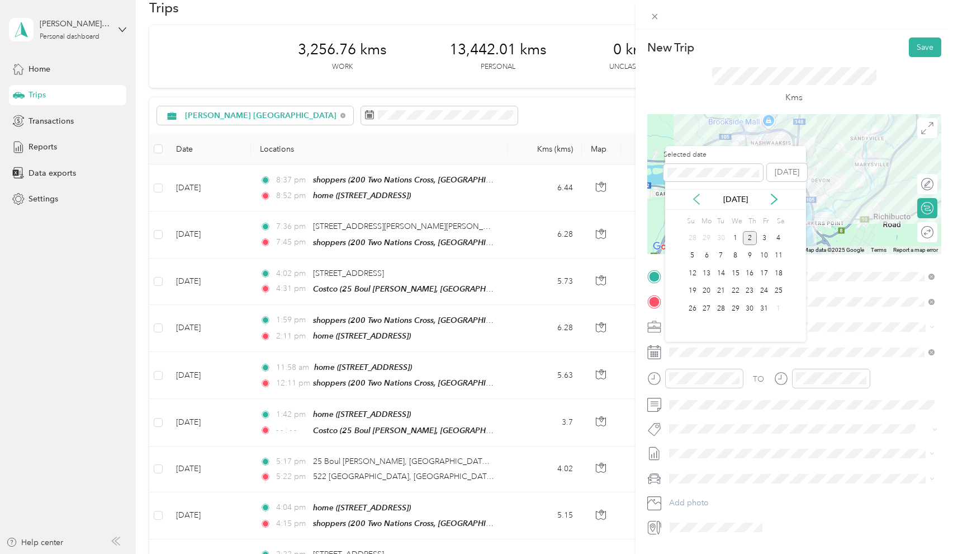
click at [698, 199] on icon at bounding box center [696, 198] width 11 height 11
click at [708, 307] on div "29" at bounding box center [707, 308] width 15 height 14
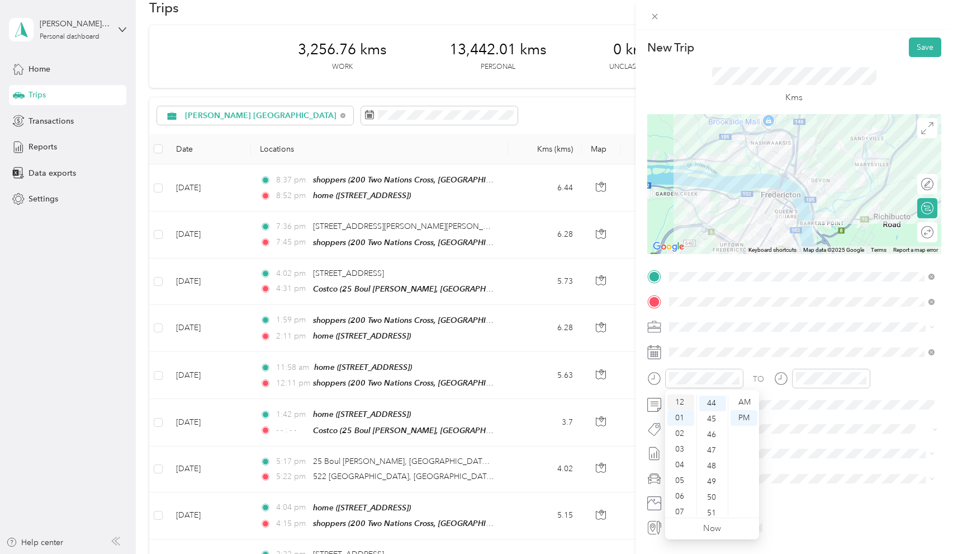
click at [681, 401] on div "12" at bounding box center [681, 402] width 27 height 16
click at [712, 405] on div "00" at bounding box center [713, 402] width 27 height 16
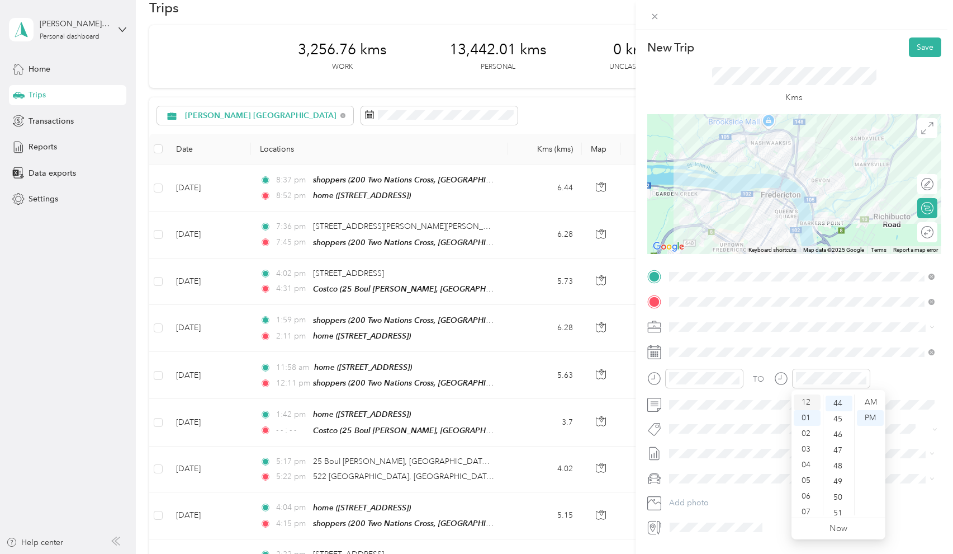
click at [806, 403] on div "12" at bounding box center [807, 402] width 27 height 16
click at [839, 484] on div "15" at bounding box center [839, 484] width 27 height 16
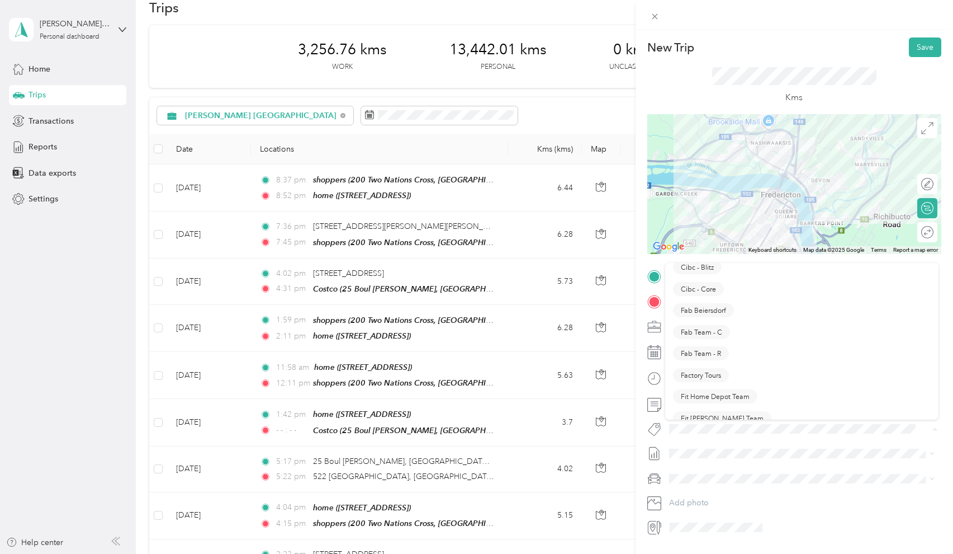
scroll to position [171, 0]
click at [715, 339] on span "Fab Team - C" at bounding box center [701, 340] width 41 height 10
click at [701, 492] on span "Sep 1 - 30, 2025" at bounding box center [697, 491] width 56 height 12
click at [693, 501] on span "Honda Civic" at bounding box center [694, 499] width 43 height 10
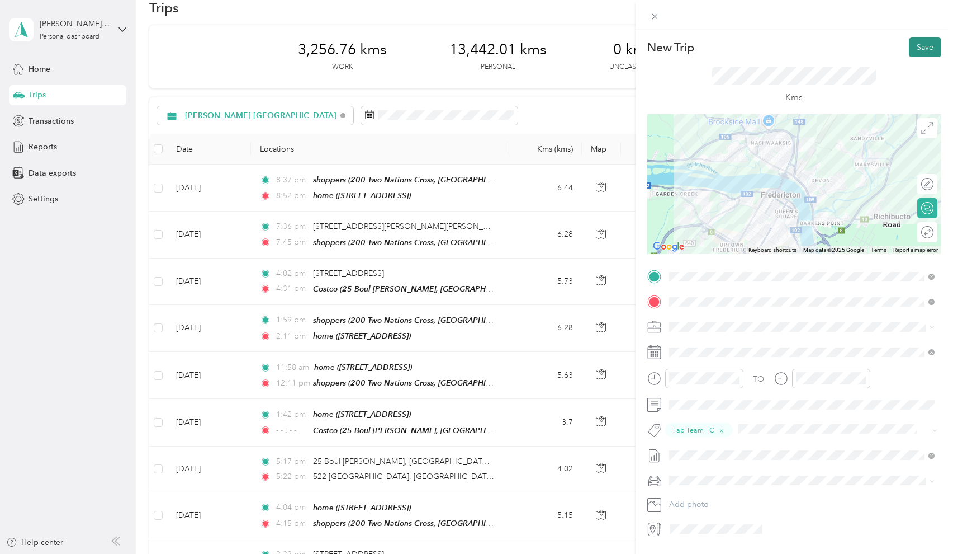
click at [930, 46] on button "Save" at bounding box center [925, 47] width 32 height 20
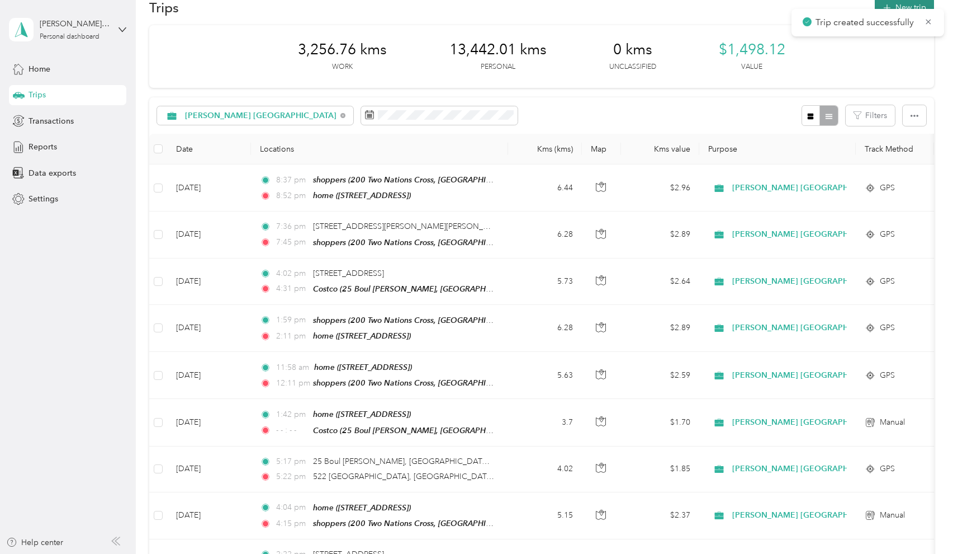
click at [914, 4] on button "New trip" at bounding box center [904, 8] width 59 height 20
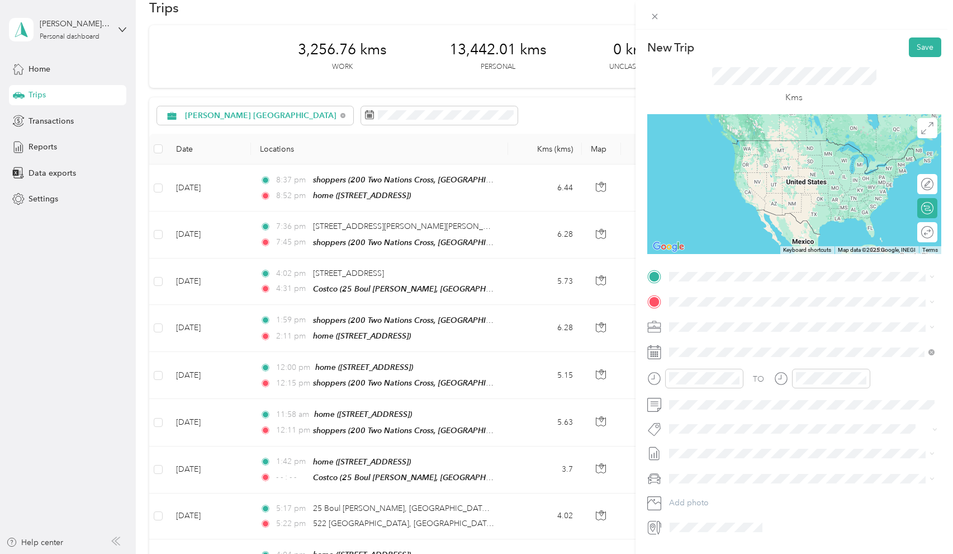
click at [684, 330] on div "shoppers 200 Two Nations Cross, E3A 0H2, Fredericton, NB, Canada" at bounding box center [802, 325] width 258 height 27
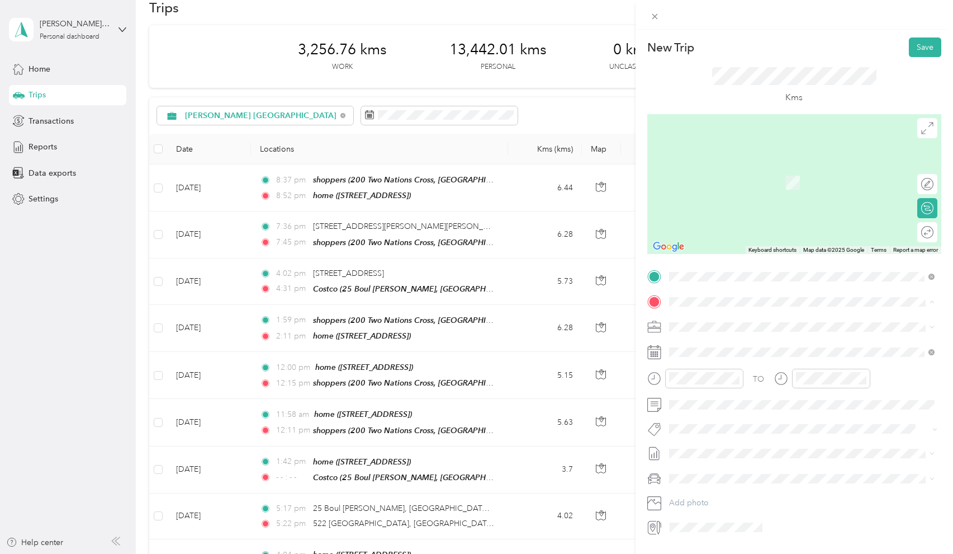
click at [720, 347] on div "home" at bounding box center [725, 346] width 71 height 10
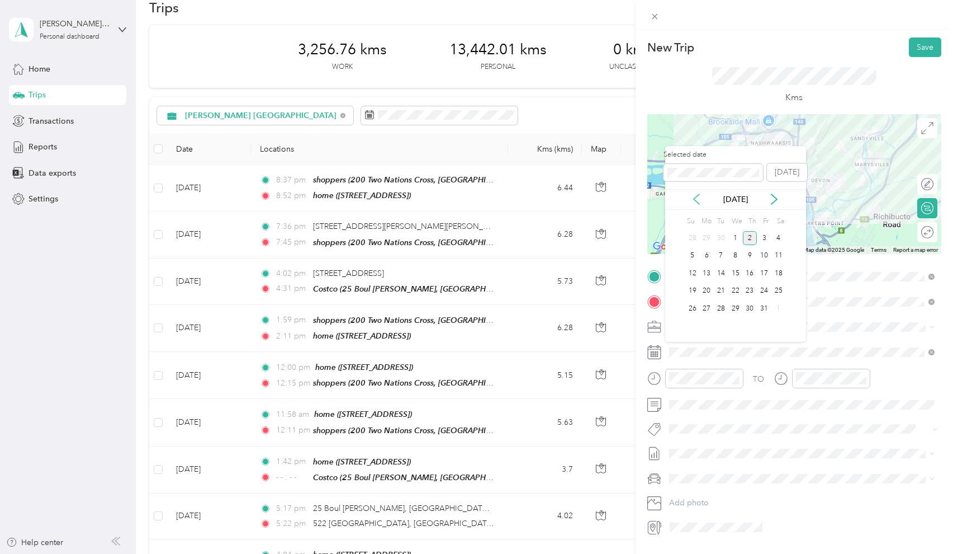
click at [698, 200] on icon at bounding box center [696, 198] width 11 height 11
click at [706, 288] on div "22" at bounding box center [707, 291] width 15 height 14
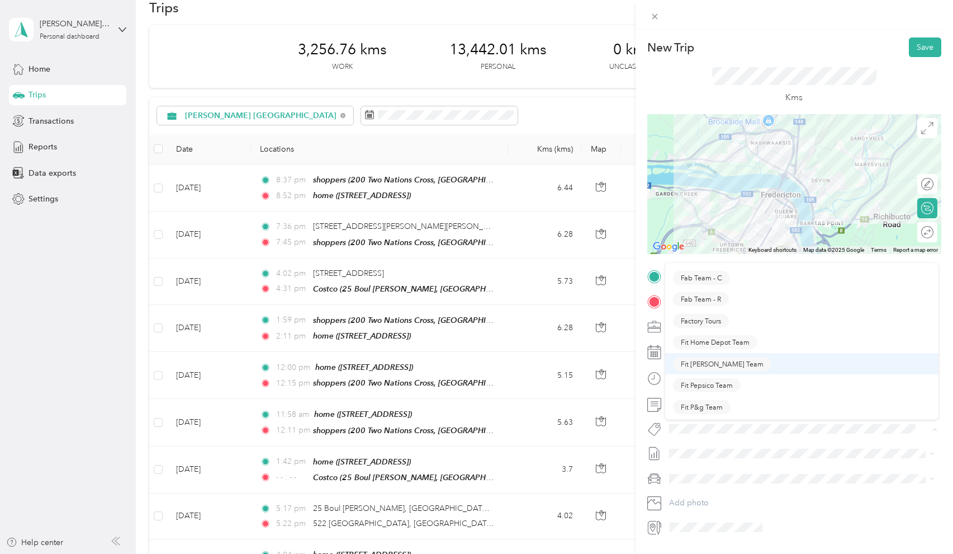
scroll to position [231, 0]
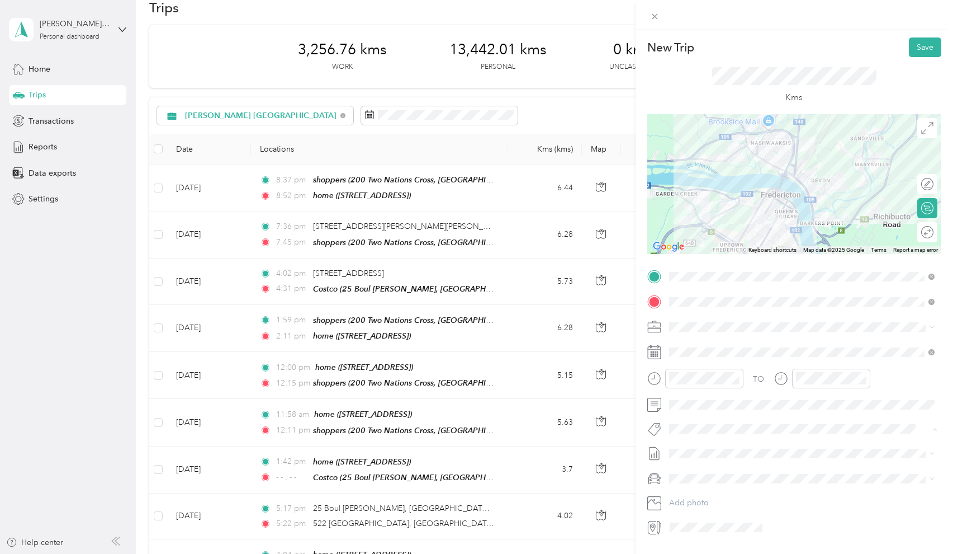
click at [714, 278] on span "Fab Team - C" at bounding box center [701, 280] width 41 height 10
click at [719, 431] on icon "button" at bounding box center [722, 430] width 7 height 7
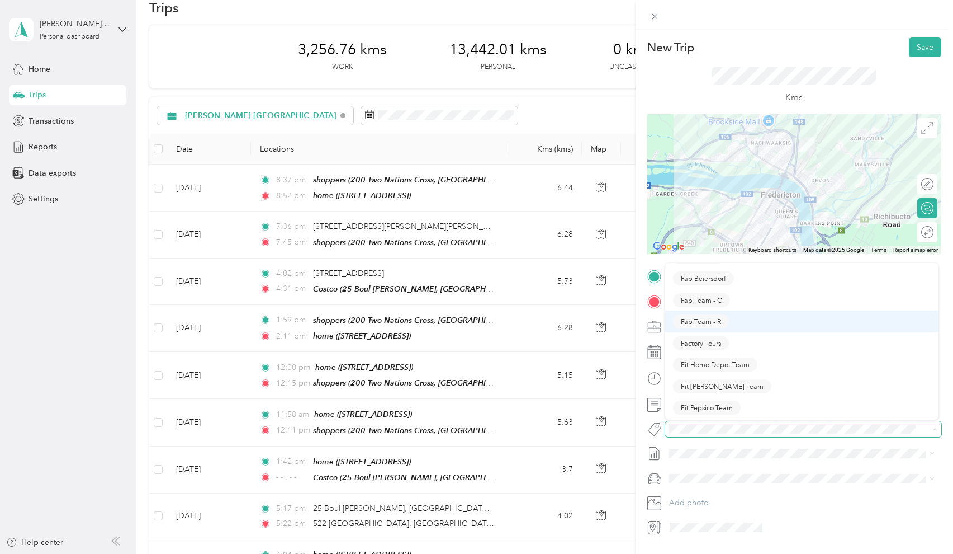
scroll to position [210, 0]
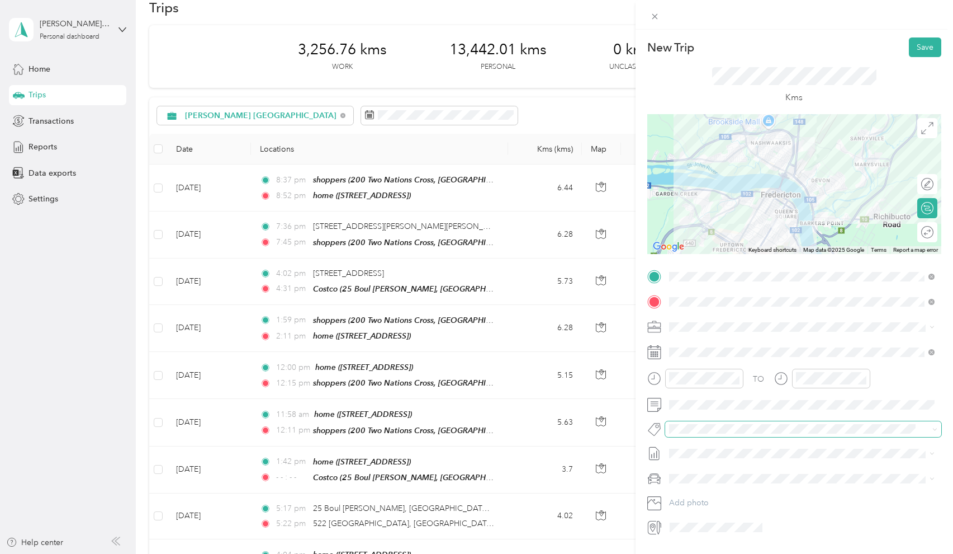
click at [714, 316] on span "Fab Team - R" at bounding box center [701, 321] width 40 height 10
click at [699, 491] on span "Sep 1 - 30, 2025" at bounding box center [697, 491] width 56 height 12
click at [696, 500] on span "Honda Civic" at bounding box center [694, 499] width 43 height 10
click at [679, 434] on div "02" at bounding box center [681, 434] width 27 height 16
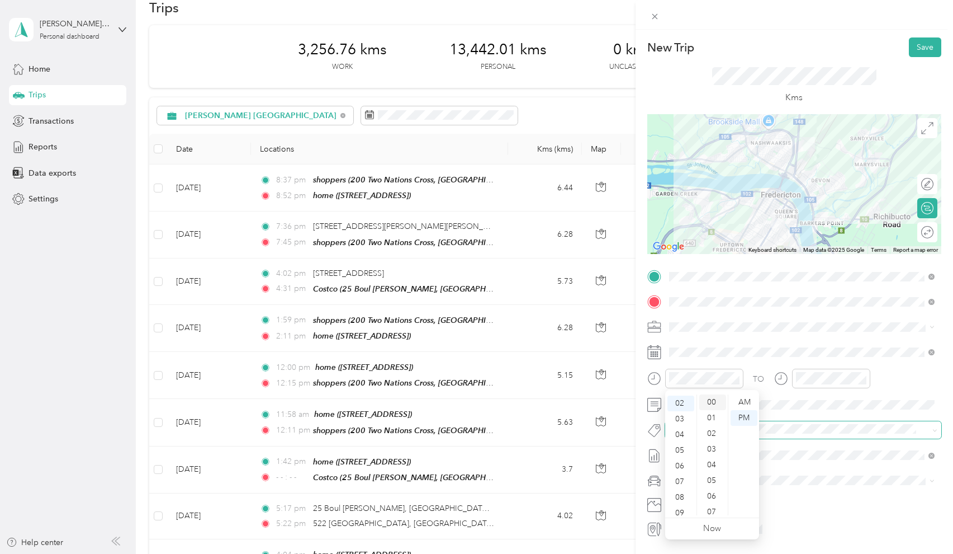
click at [711, 399] on div "00" at bounding box center [713, 402] width 27 height 16
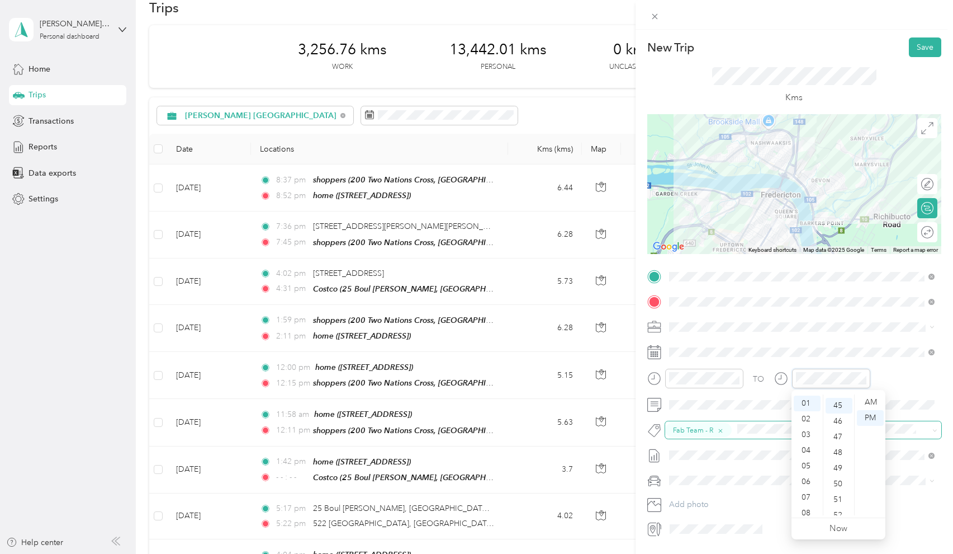
scroll to position [703, 0]
click at [805, 417] on div "02" at bounding box center [807, 419] width 27 height 16
click at [839, 446] on div "15" at bounding box center [839, 447] width 27 height 16
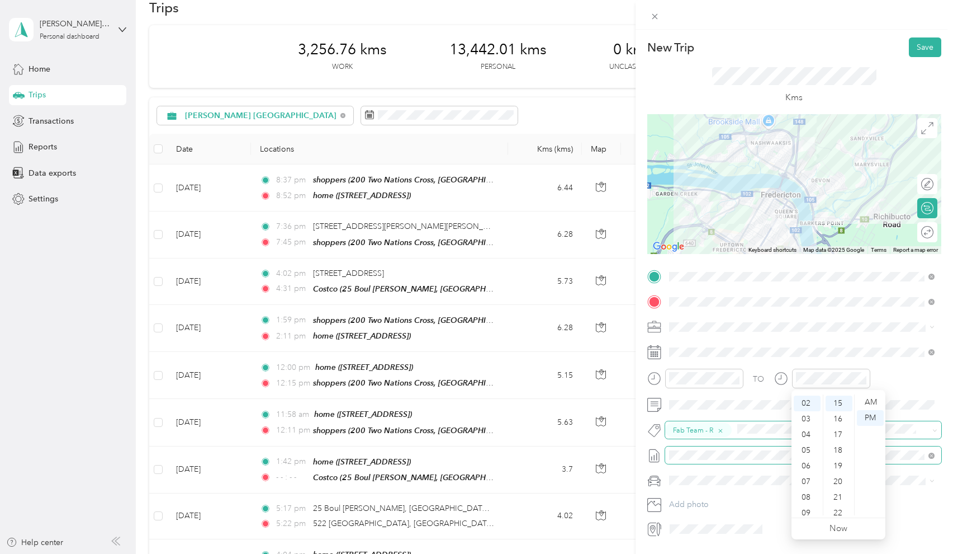
click at [904, 460] on span at bounding box center [803, 454] width 276 height 17
click at [919, 50] on button "Save" at bounding box center [925, 47] width 32 height 20
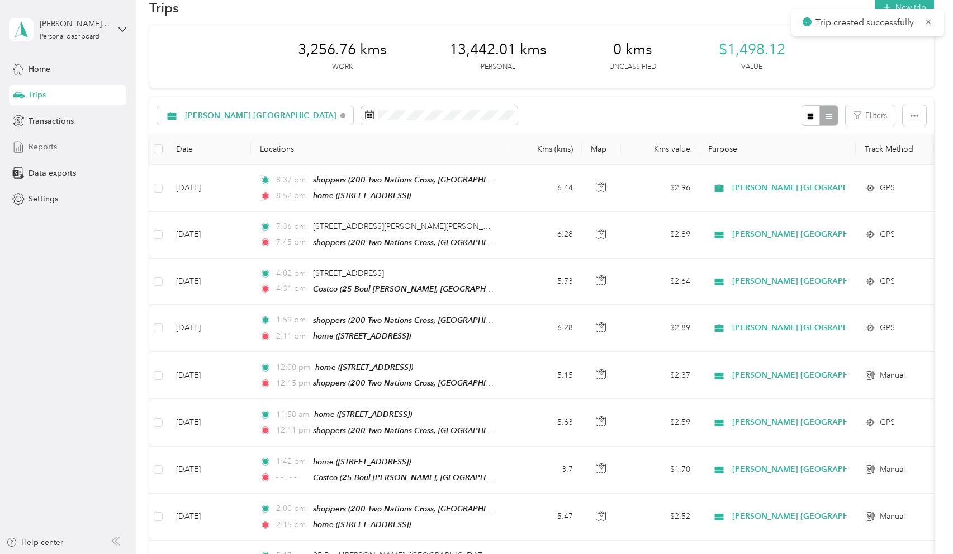
click at [65, 149] on div "Reports" at bounding box center [67, 147] width 117 height 20
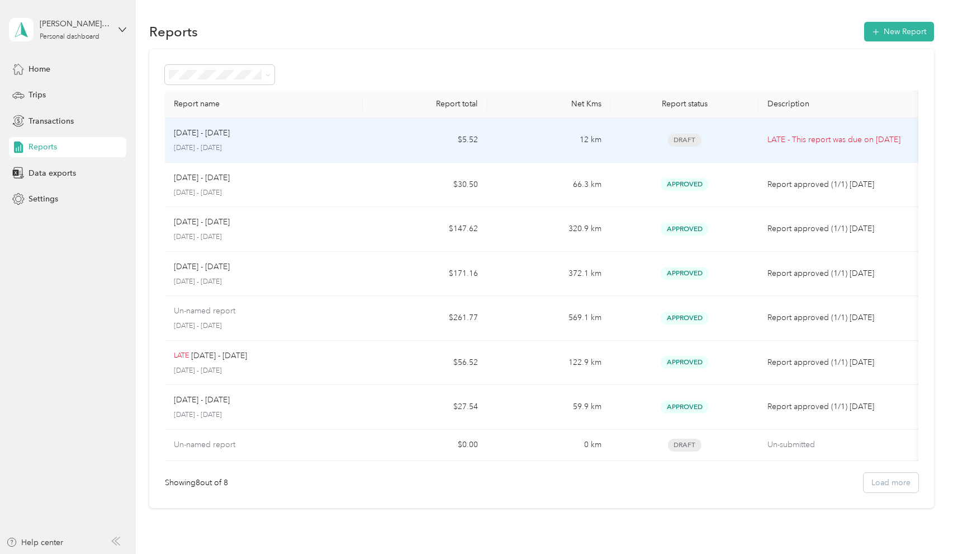
click at [386, 140] on td "$5.52" at bounding box center [425, 140] width 124 height 45
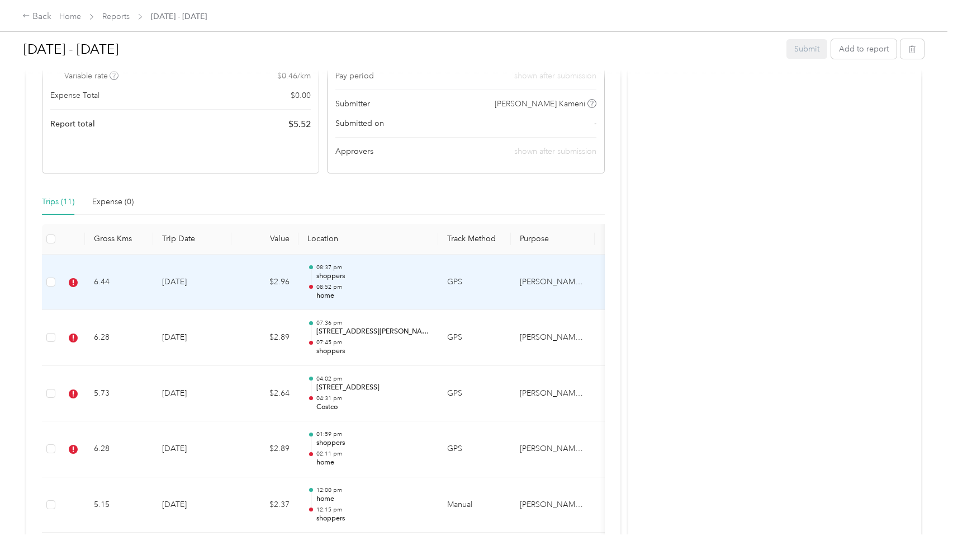
scroll to position [173, 0]
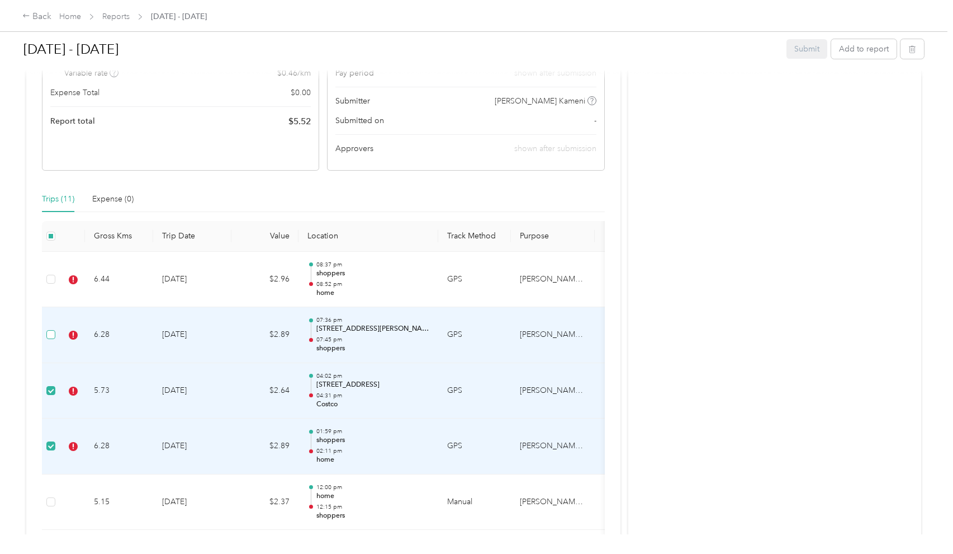
click at [54, 334] on span at bounding box center [50, 334] width 9 height 9
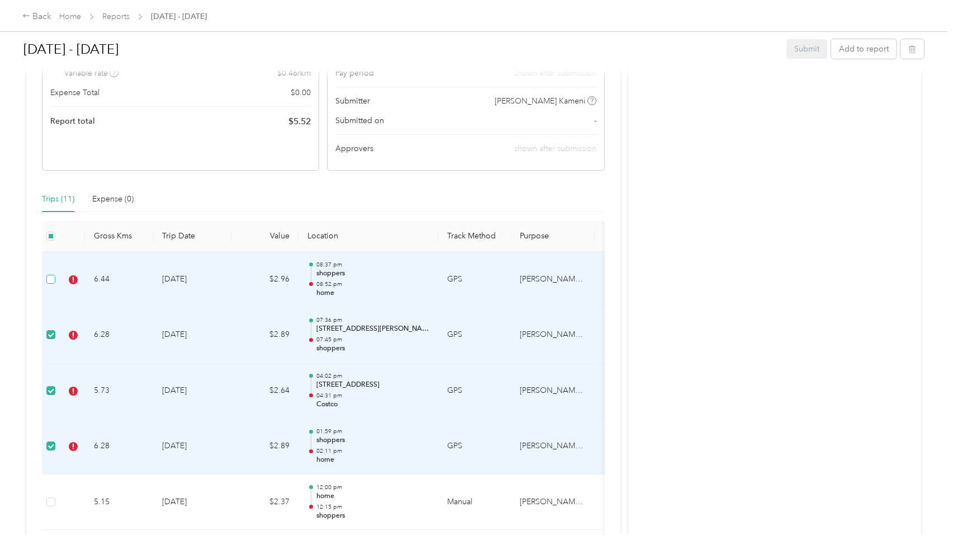
click at [54, 278] on span at bounding box center [50, 279] width 9 height 9
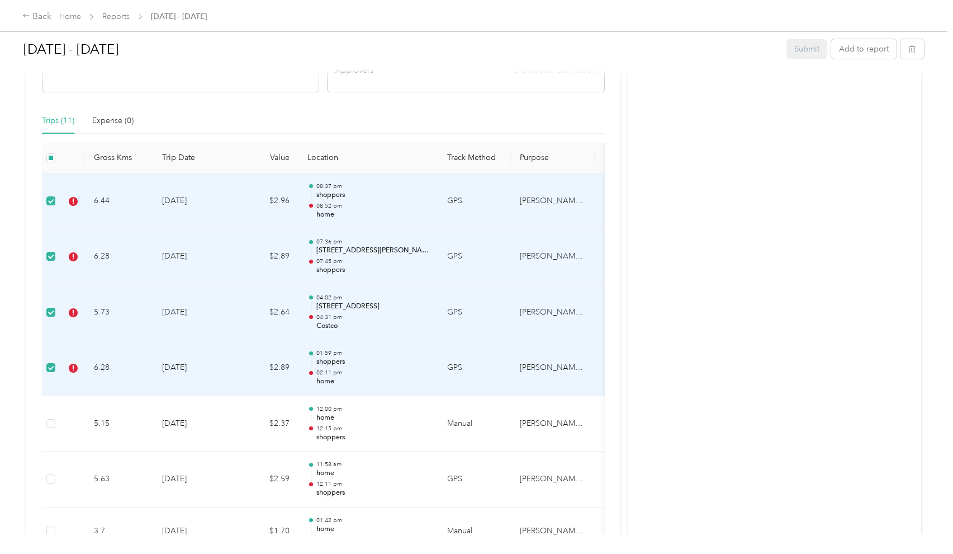
scroll to position [254, 0]
click at [916, 49] on icon "button" at bounding box center [913, 49] width 8 height 8
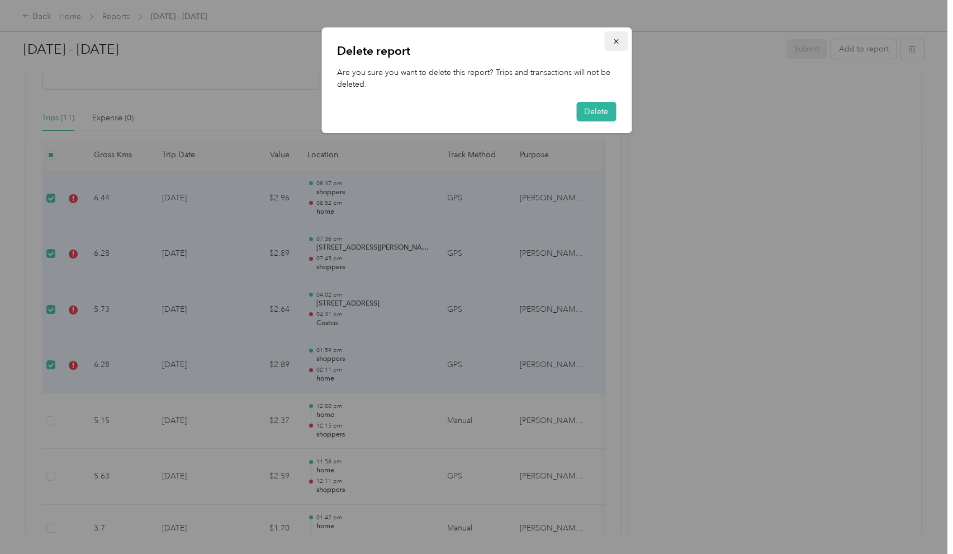
click at [617, 43] on icon "button" at bounding box center [616, 41] width 8 height 8
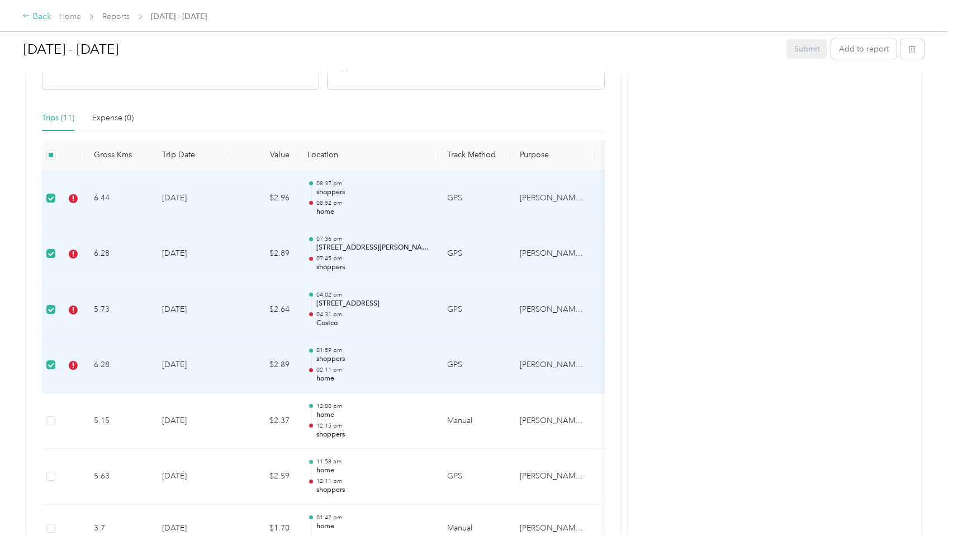
click at [42, 20] on div "Back" at bounding box center [36, 16] width 29 height 13
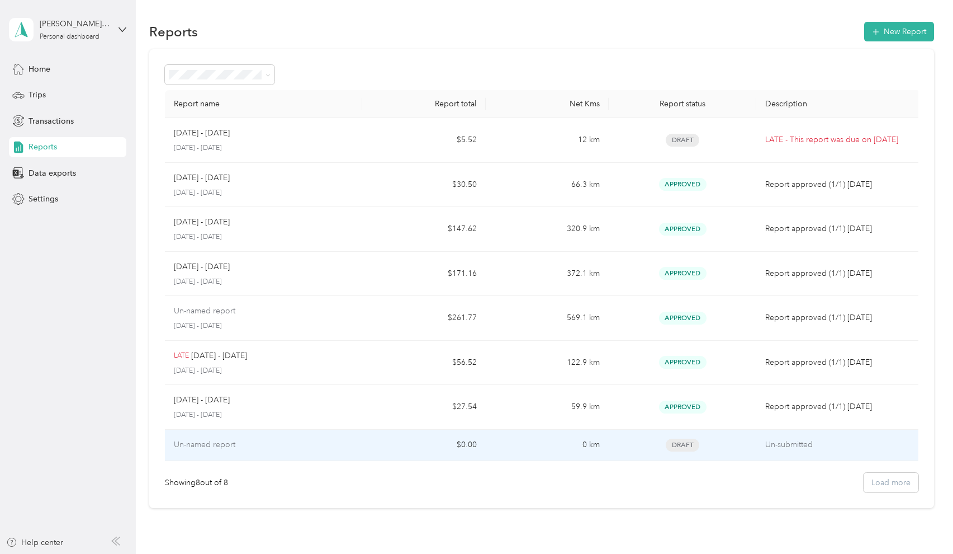
click at [277, 441] on div "Un-named report" at bounding box center [263, 444] width 179 height 12
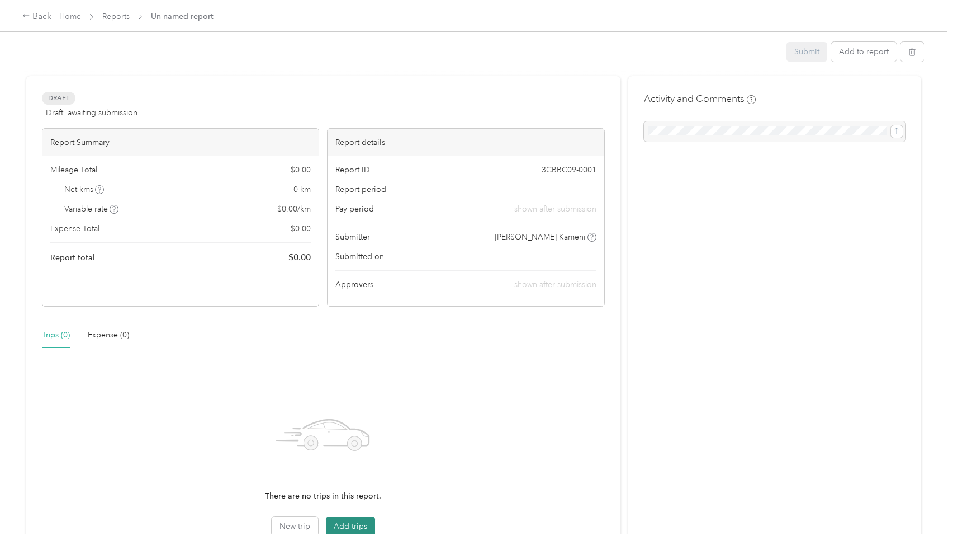
click at [362, 522] on button "Add trips" at bounding box center [350, 526] width 49 height 20
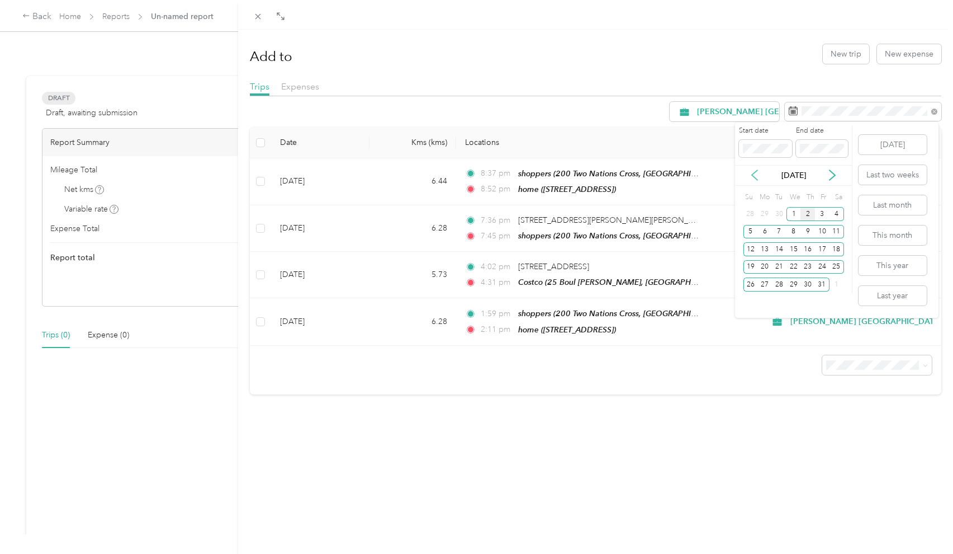
click at [758, 170] on icon at bounding box center [755, 175] width 6 height 10
click at [767, 216] on div "1" at bounding box center [765, 214] width 15 height 14
click at [904, 205] on button "Last month" at bounding box center [893, 205] width 68 height 20
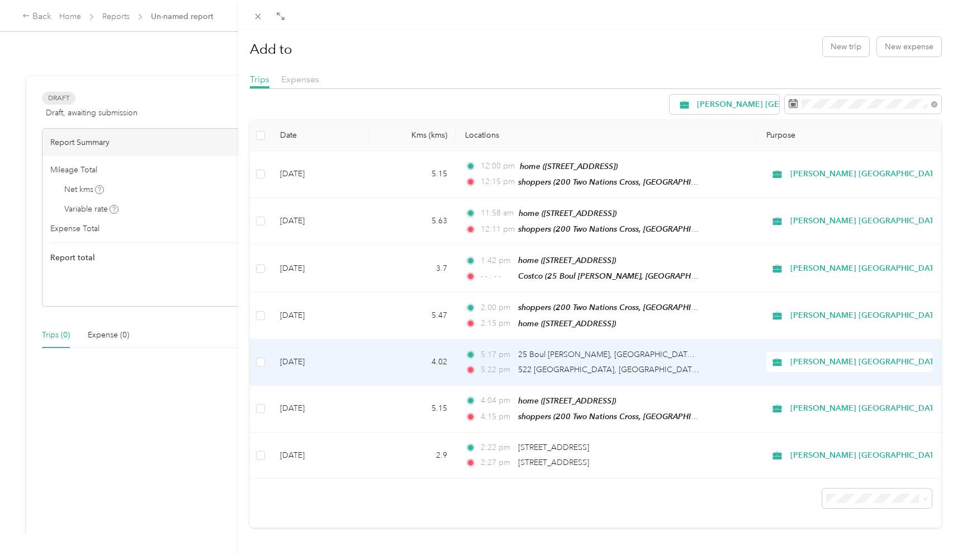
scroll to position [7, 0]
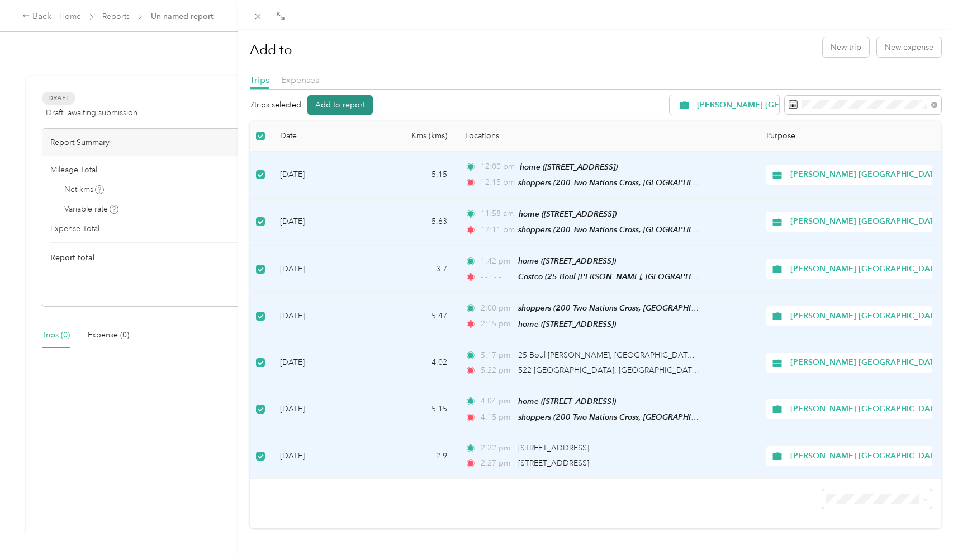
click at [340, 105] on button "Add to report" at bounding box center [340, 105] width 65 height 20
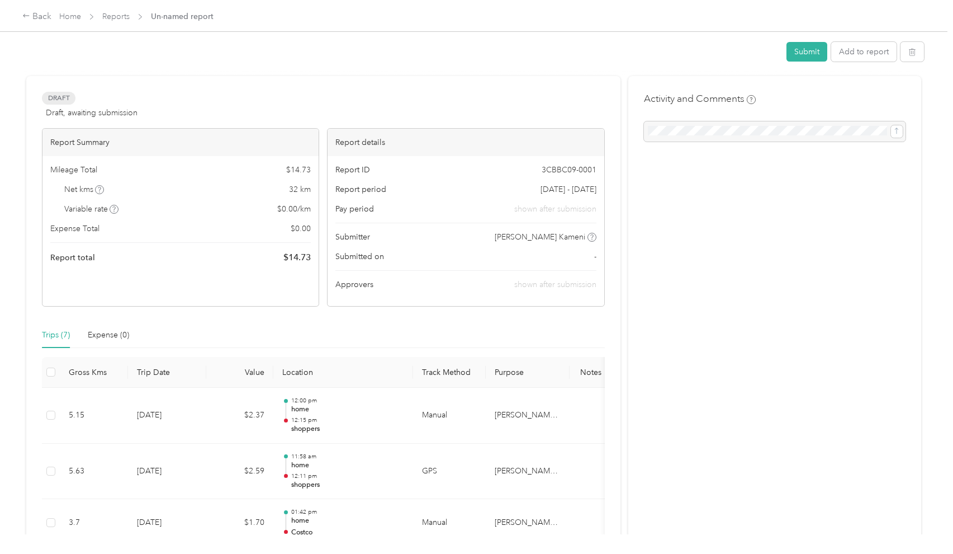
click at [745, 130] on div at bounding box center [775, 131] width 262 height 20
click at [894, 127] on div at bounding box center [775, 131] width 262 height 20
click at [357, 185] on span "Report period" at bounding box center [361, 189] width 51 height 12
click at [26, 18] on icon at bounding box center [26, 16] width 8 height 8
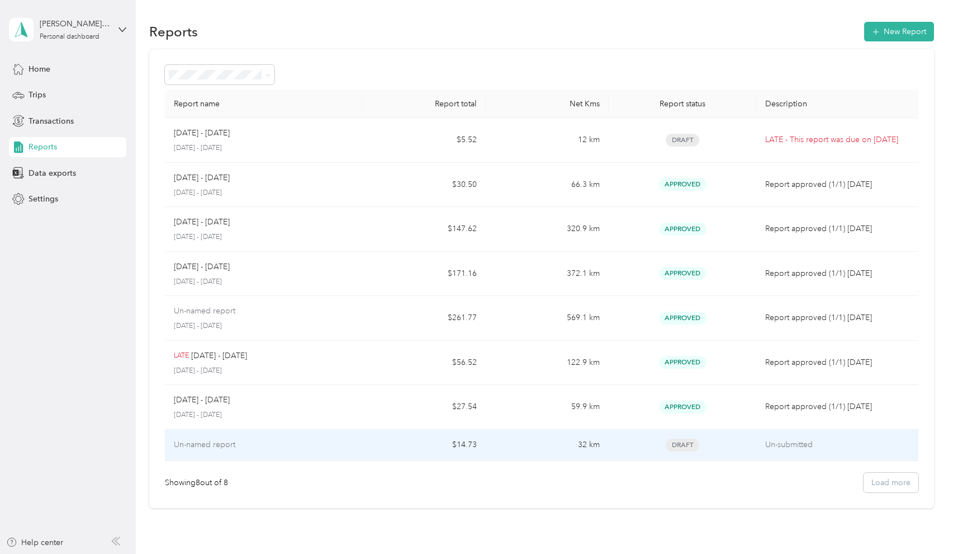
click at [252, 441] on div "Un-named report" at bounding box center [263, 444] width 179 height 12
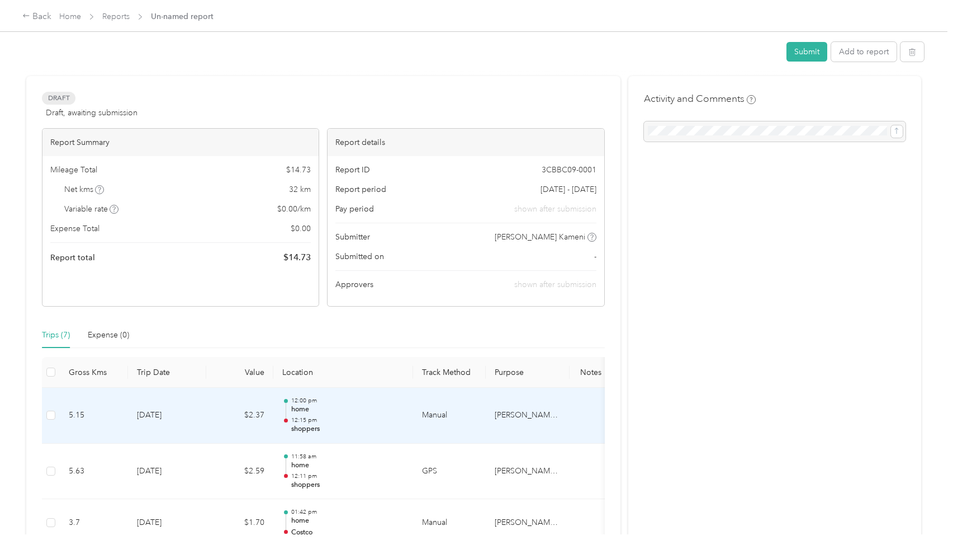
click at [252, 441] on td "$2.37" at bounding box center [239, 416] width 67 height 56
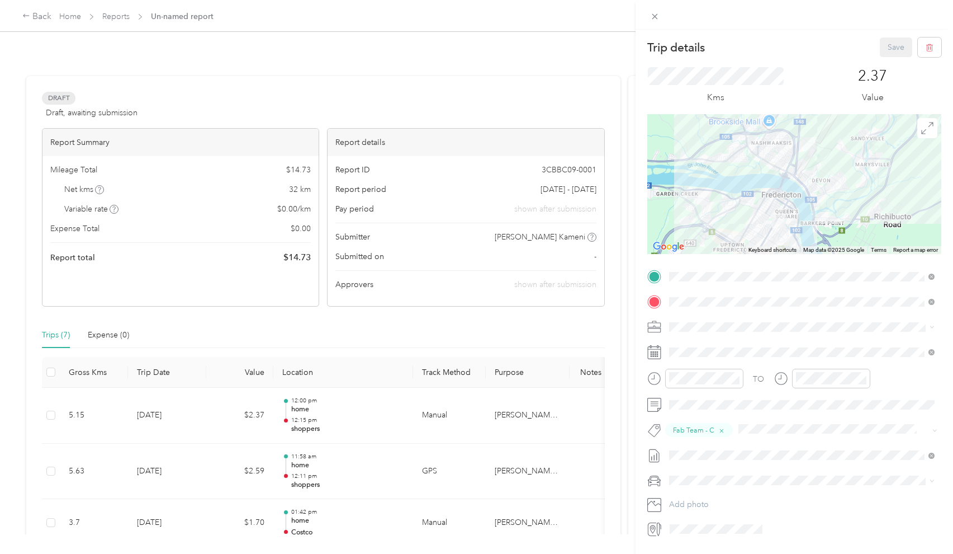
click at [317, 319] on div "Trip details Save This trip cannot be edited because it is either under review,…" at bounding box center [476, 277] width 953 height 554
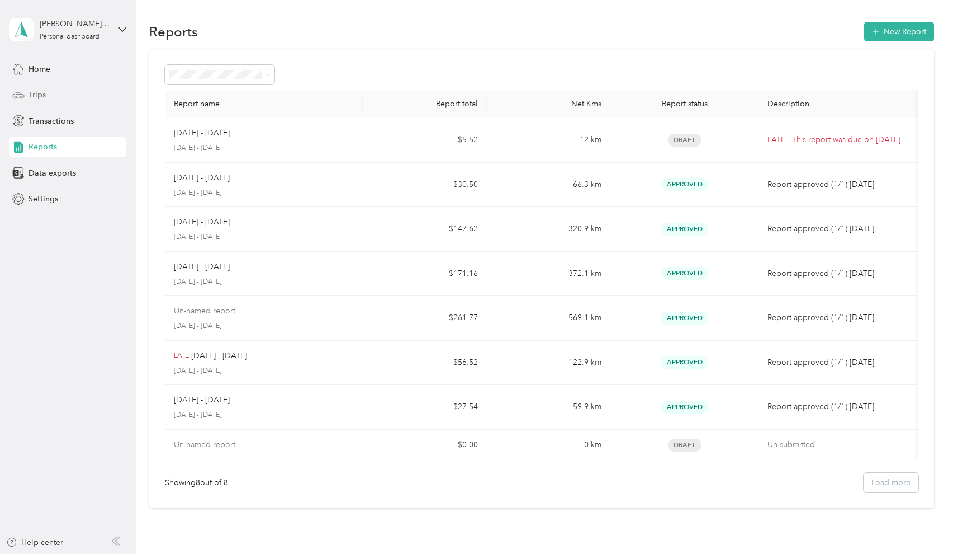
click at [47, 96] on div "Trips" at bounding box center [67, 95] width 117 height 20
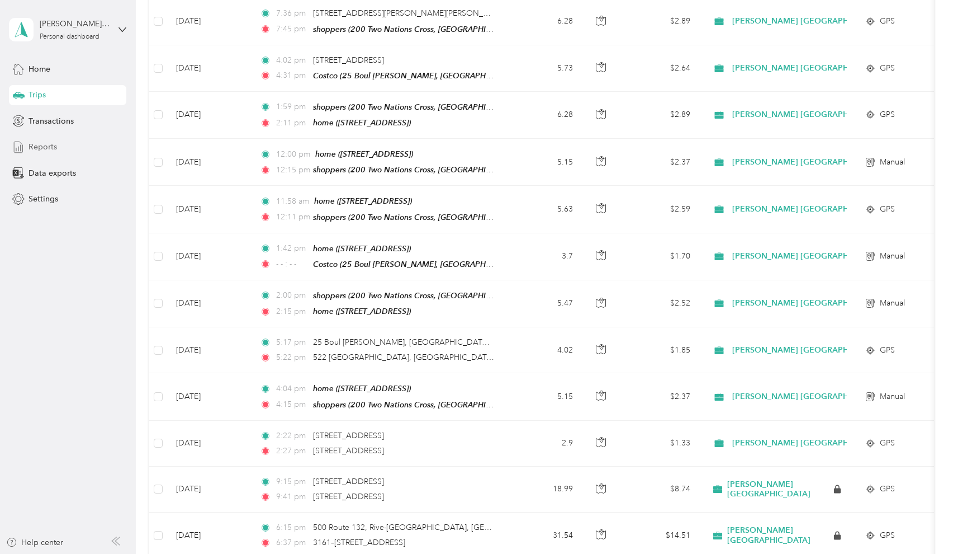
click at [51, 149] on span "Reports" at bounding box center [43, 147] width 29 height 12
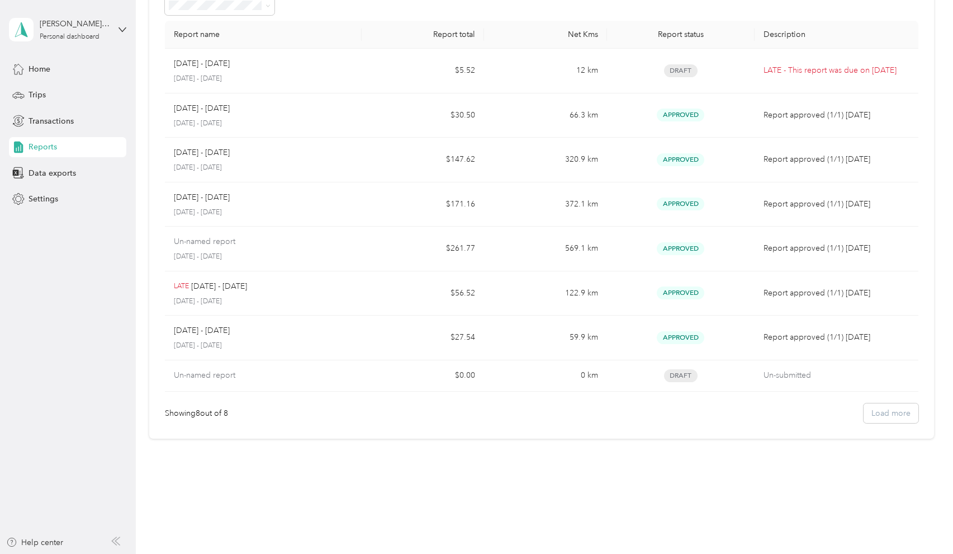
scroll to position [68, 0]
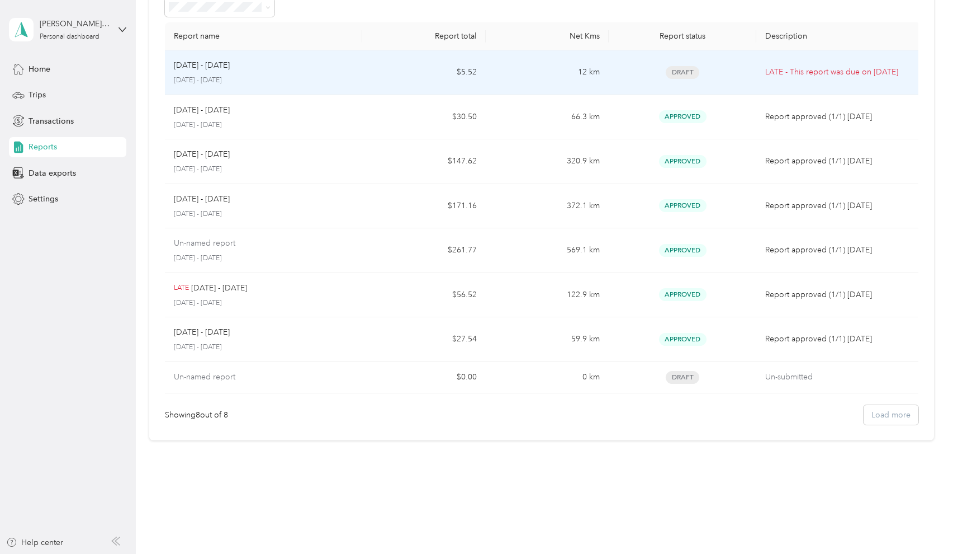
click at [384, 72] on td "$5.52" at bounding box center [423, 72] width 123 height 45
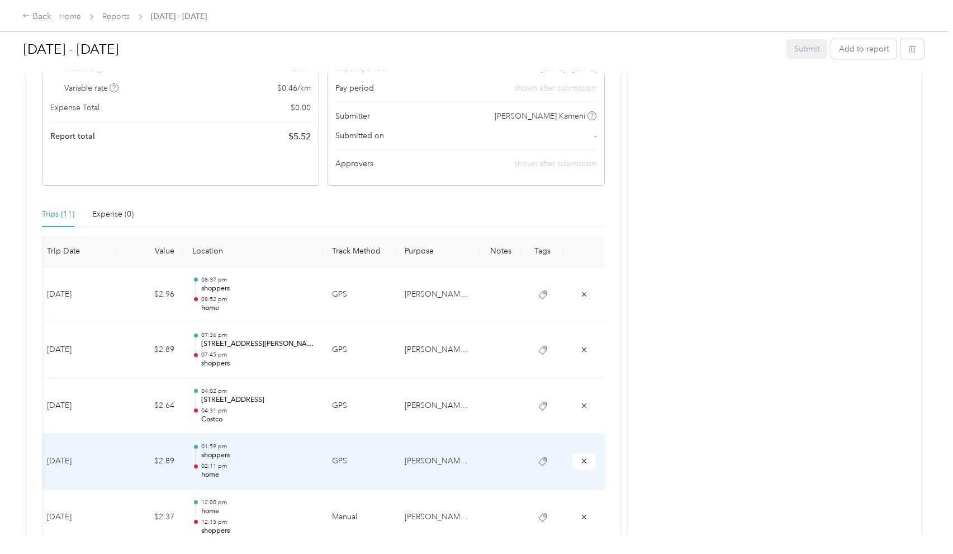
scroll to position [0, 114]
click at [589, 460] on icon "submit" at bounding box center [586, 461] width 8 height 8
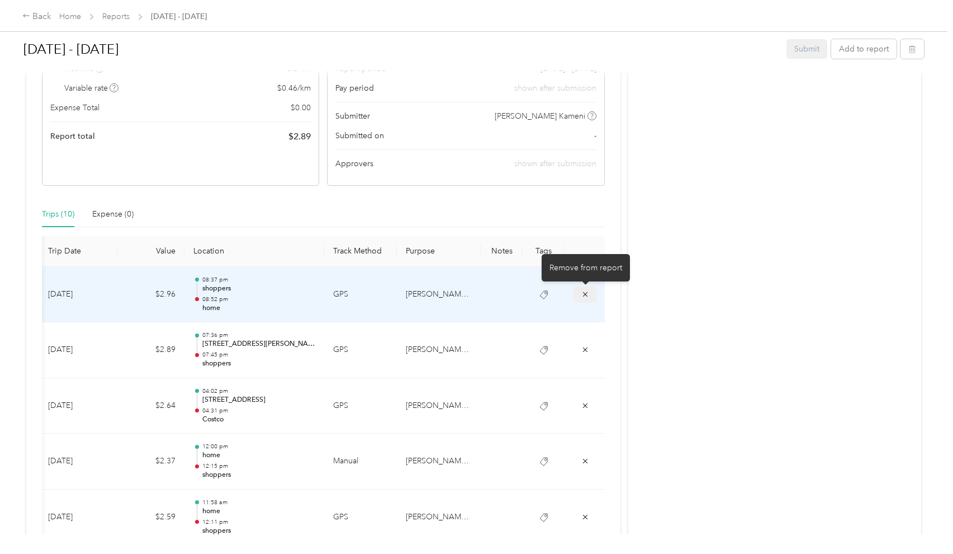
click at [585, 289] on span "submit" at bounding box center [586, 294] width 8 height 10
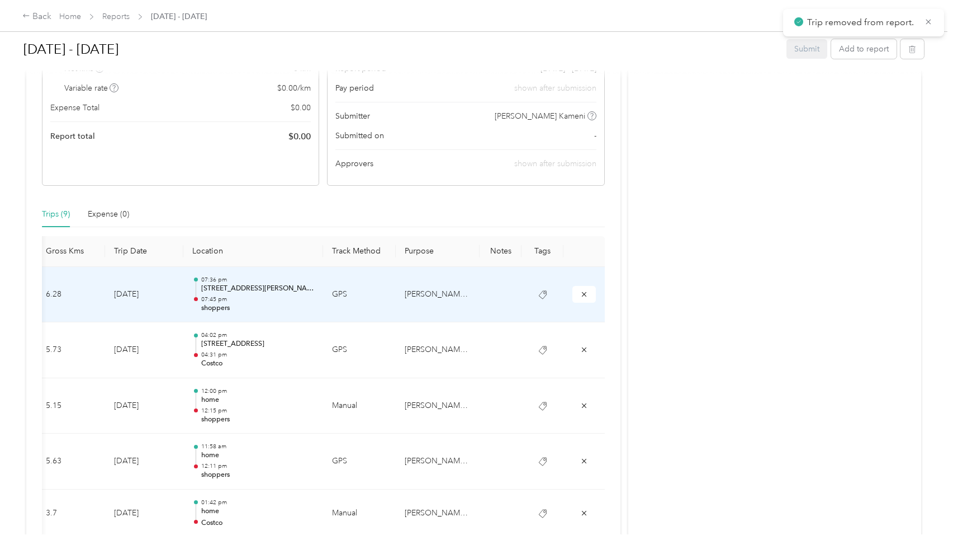
scroll to position [0, 47]
click at [587, 293] on icon "submit" at bounding box center [586, 294] width 8 height 8
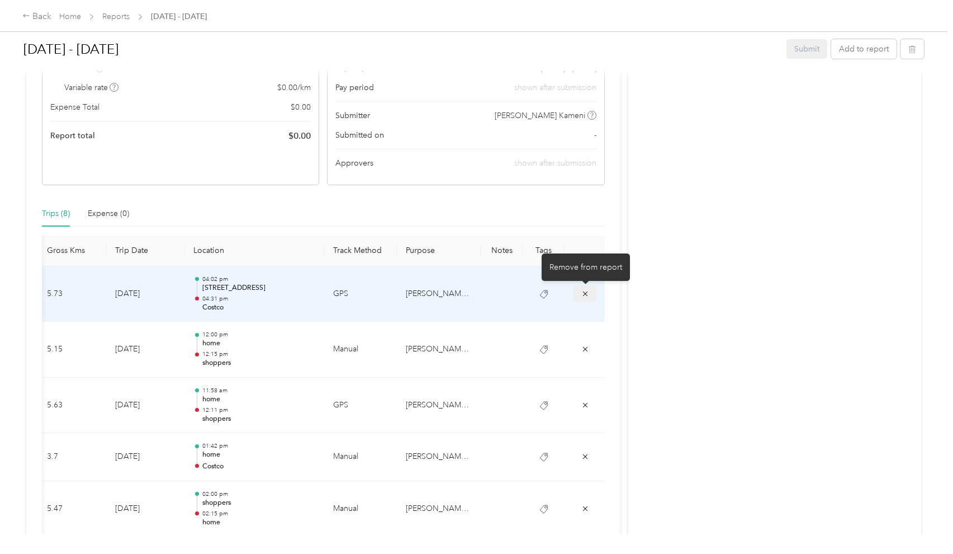
click at [587, 295] on icon "submit" at bounding box center [585, 293] width 4 height 4
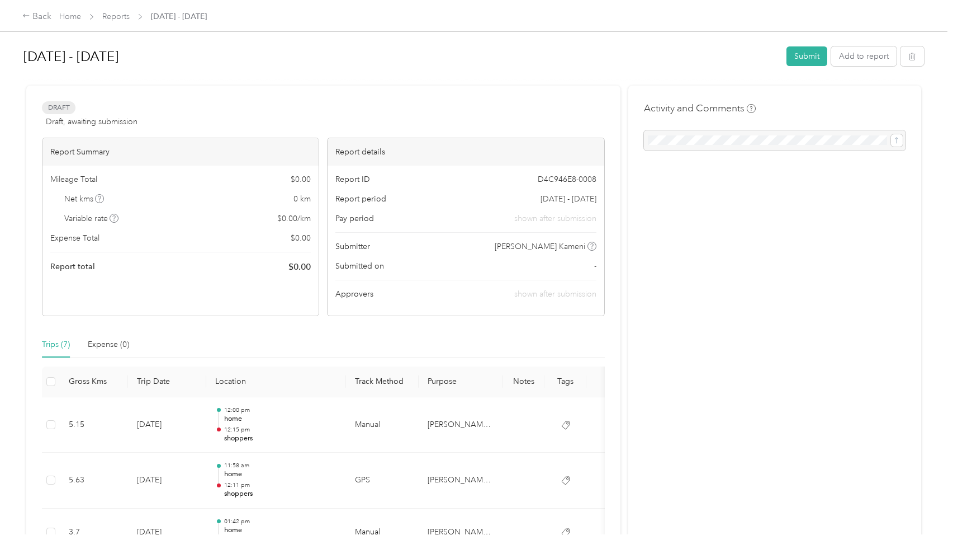
scroll to position [0, 0]
click at [817, 53] on button "Submit" at bounding box center [807, 56] width 41 height 20
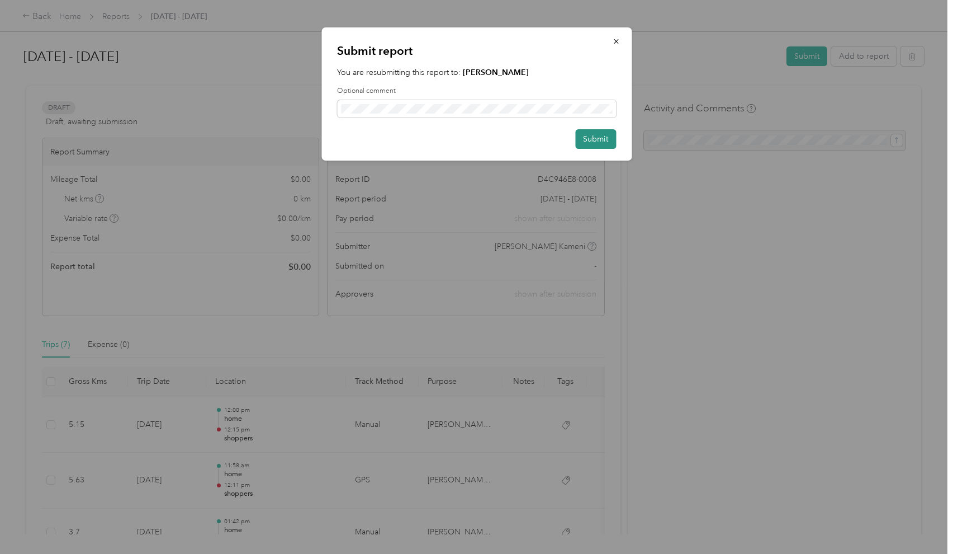
click at [606, 134] on button "Submit" at bounding box center [595, 139] width 41 height 20
